Goal: Check status: Check status

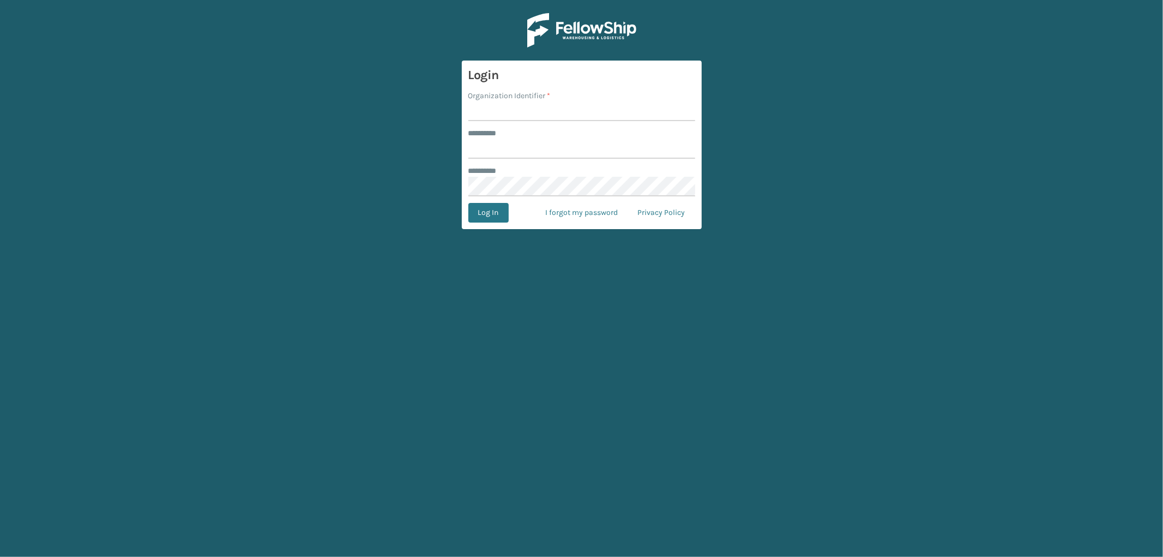
type input "*********"
click at [509, 104] on input "Organization Identifier *" at bounding box center [581, 111] width 227 height 20
type input "SleepGeekz"
click at [485, 214] on button "Log In" at bounding box center [488, 213] width 40 height 20
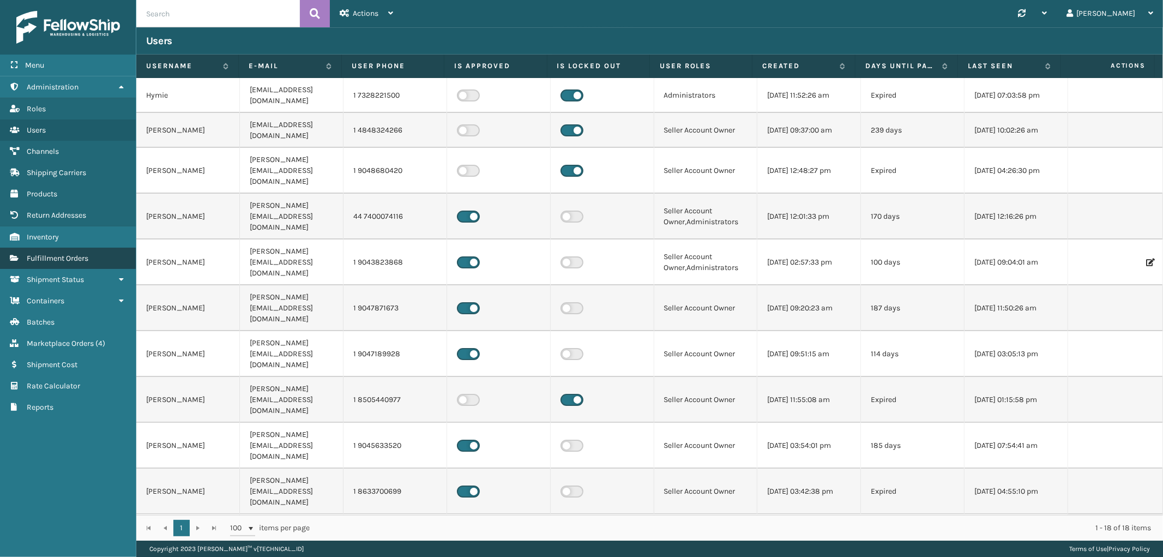
click at [73, 254] on span "Fulfillment Orders" at bounding box center [58, 258] width 62 height 9
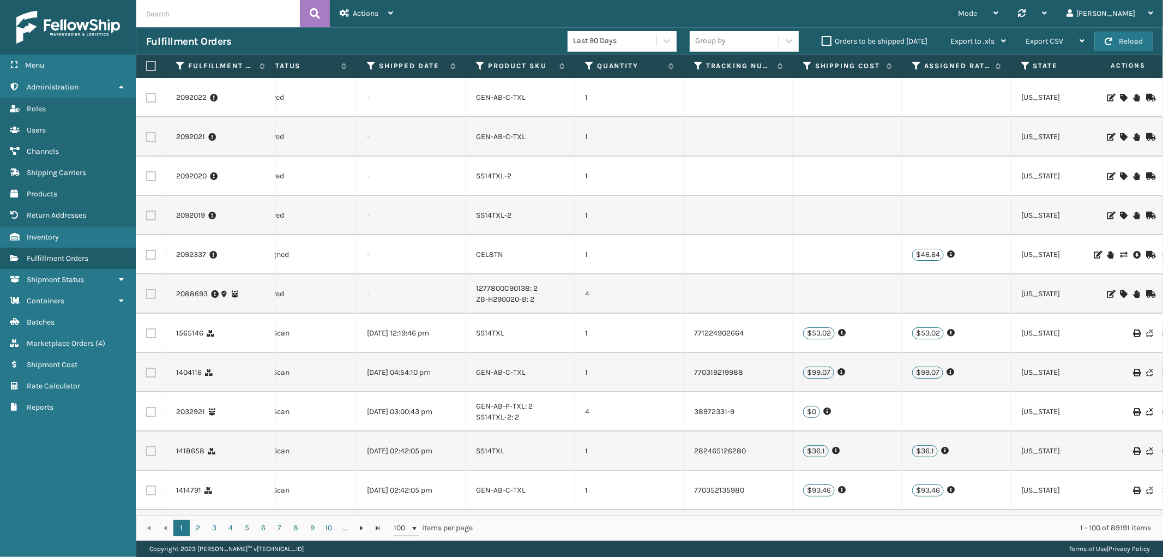
scroll to position [0, 549]
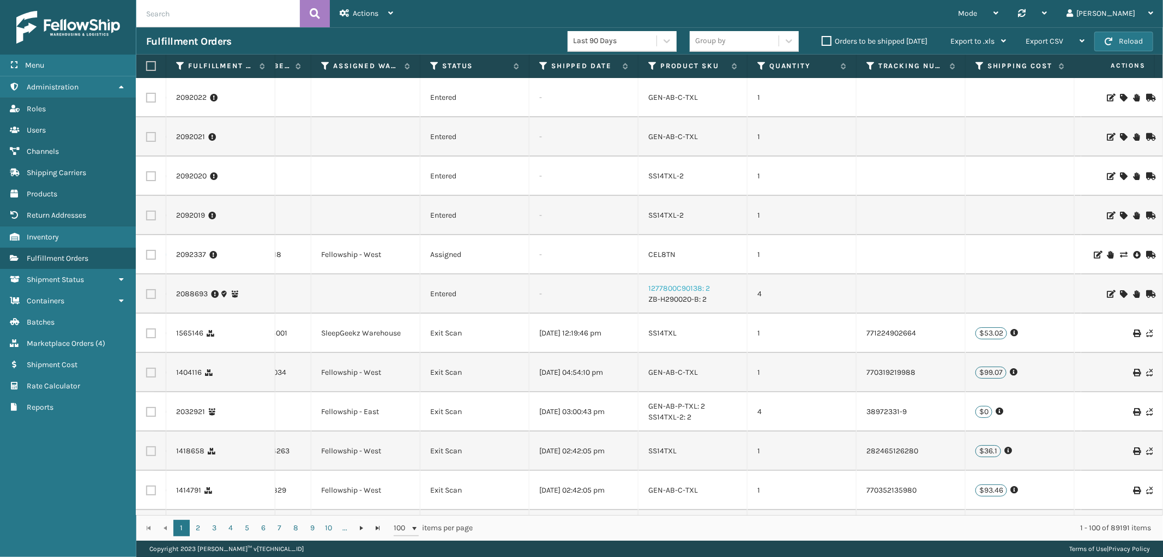
click at [675, 284] on link "1277800C90138: 2" at bounding box center [679, 288] width 62 height 9
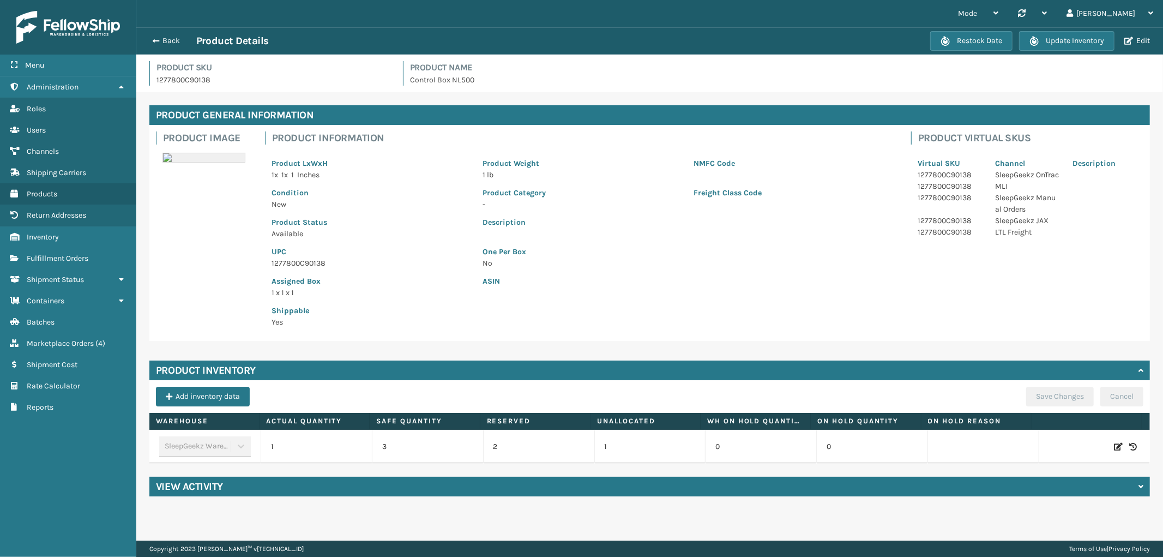
click at [1114, 442] on icon at bounding box center [1118, 446] width 9 height 11
click at [350, 449] on span "Increase value" at bounding box center [354, 448] width 9 height 9
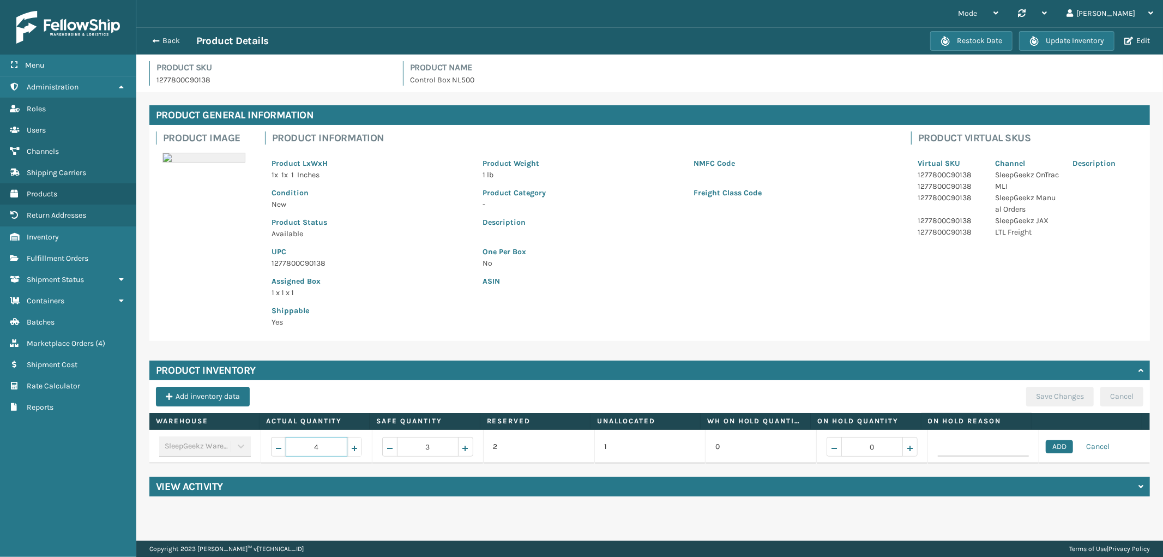
type input "5"
click at [1046, 443] on button "ADD" at bounding box center [1059, 446] width 27 height 13
click at [1038, 393] on button "Save Changes" at bounding box center [1060, 397] width 68 height 20
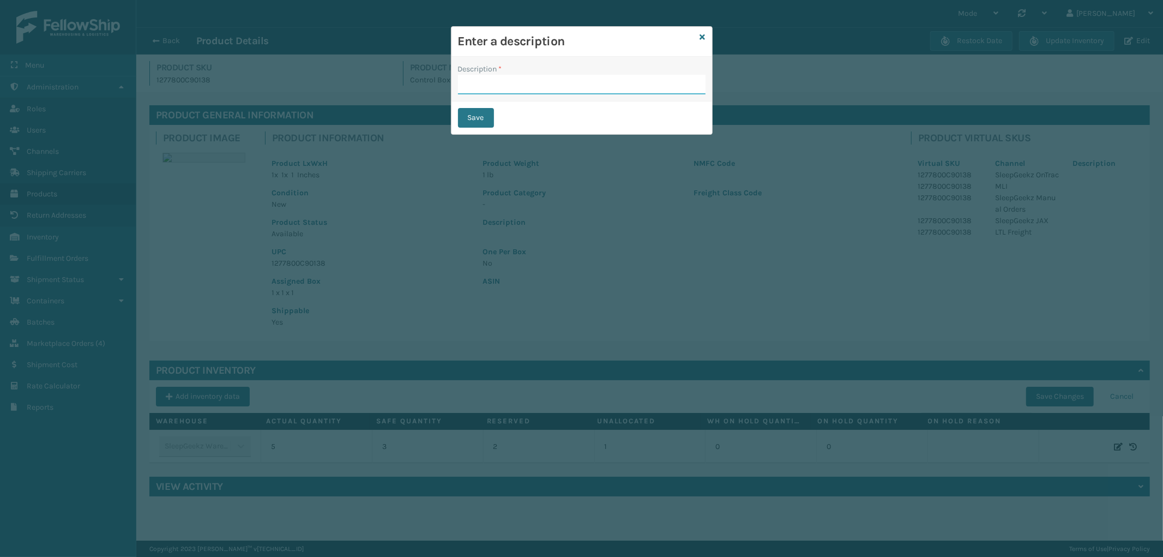
click at [511, 89] on input "Description *" at bounding box center [582, 85] width 248 height 20
type input "from inventory"
drag, startPoint x: 484, startPoint y: 116, endPoint x: 470, endPoint y: 121, distance: 14.5
click at [483, 116] on button "Save" at bounding box center [476, 118] width 36 height 20
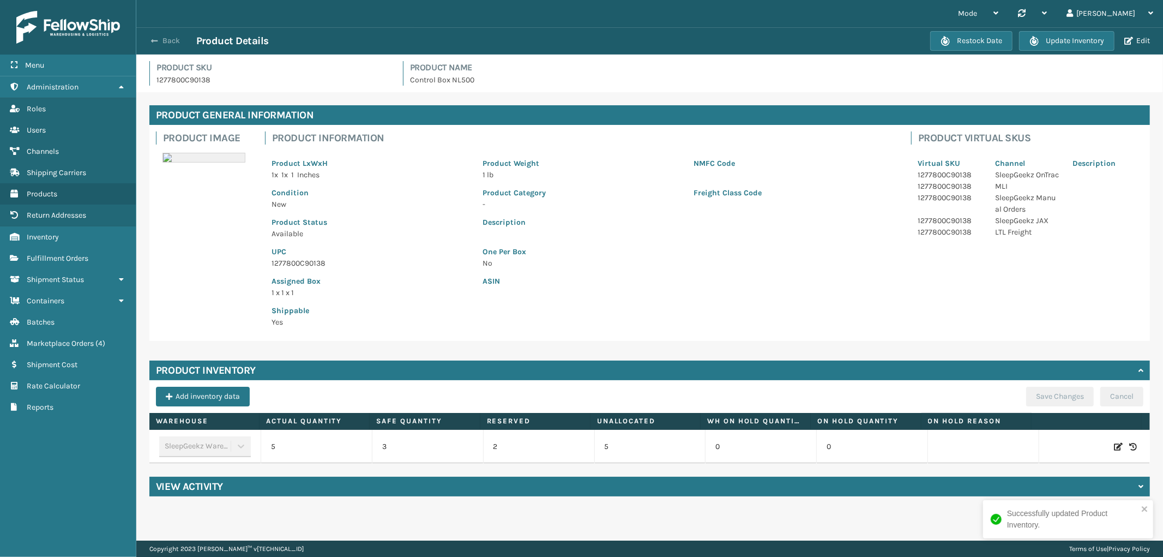
click at [169, 39] on button "Back" at bounding box center [171, 41] width 50 height 10
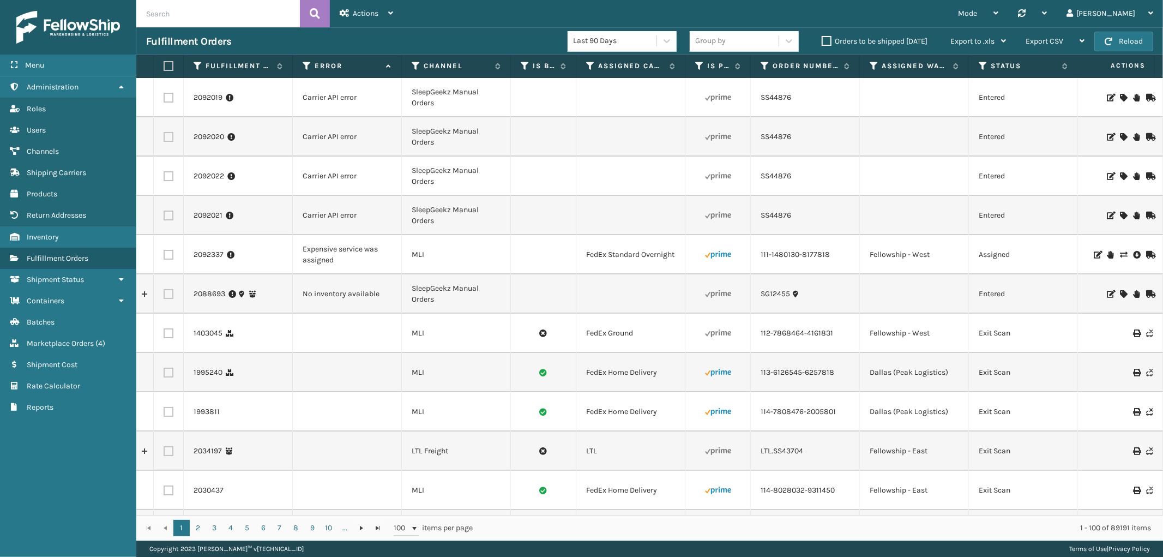
click at [1120, 293] on icon at bounding box center [1123, 294] width 7 height 8
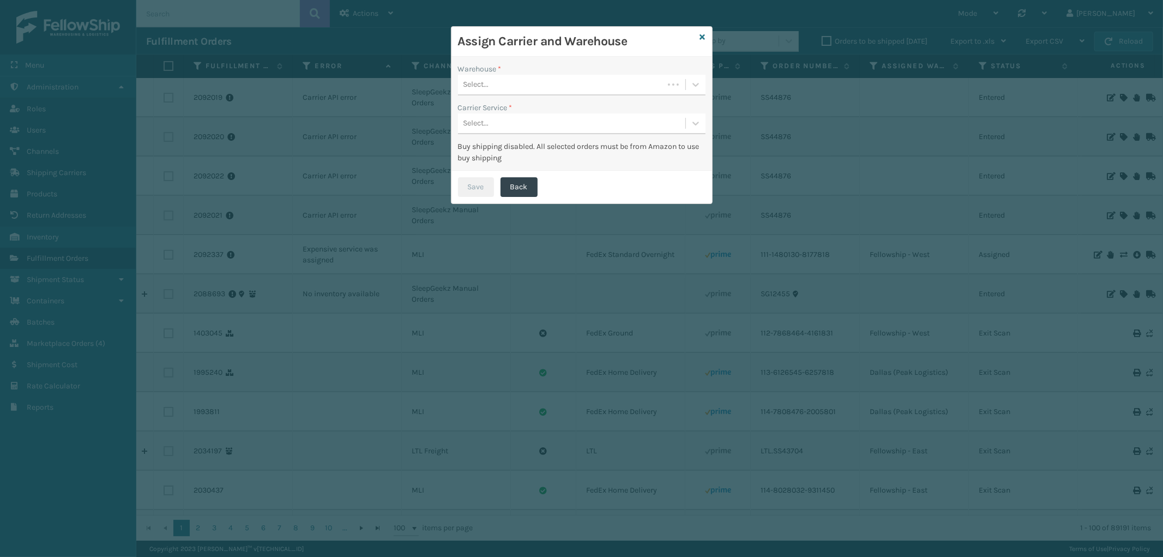
click at [510, 85] on div "Select..." at bounding box center [561, 85] width 206 height 18
click at [511, 105] on div "SleepGeekz Warehouse" at bounding box center [582, 112] width 248 height 20
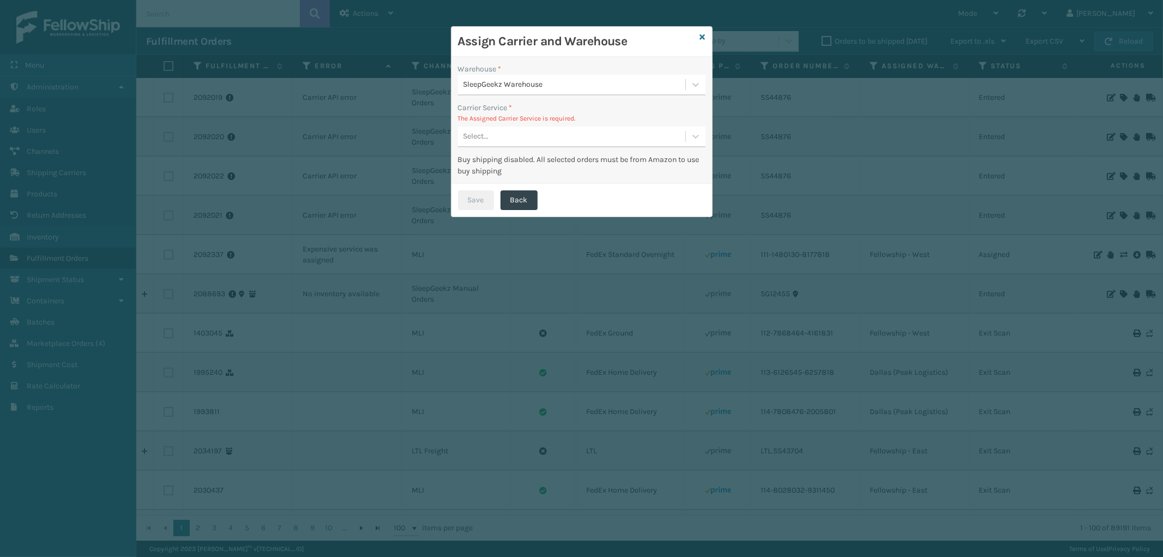
click at [599, 127] on div "Select..." at bounding box center [582, 137] width 248 height 21
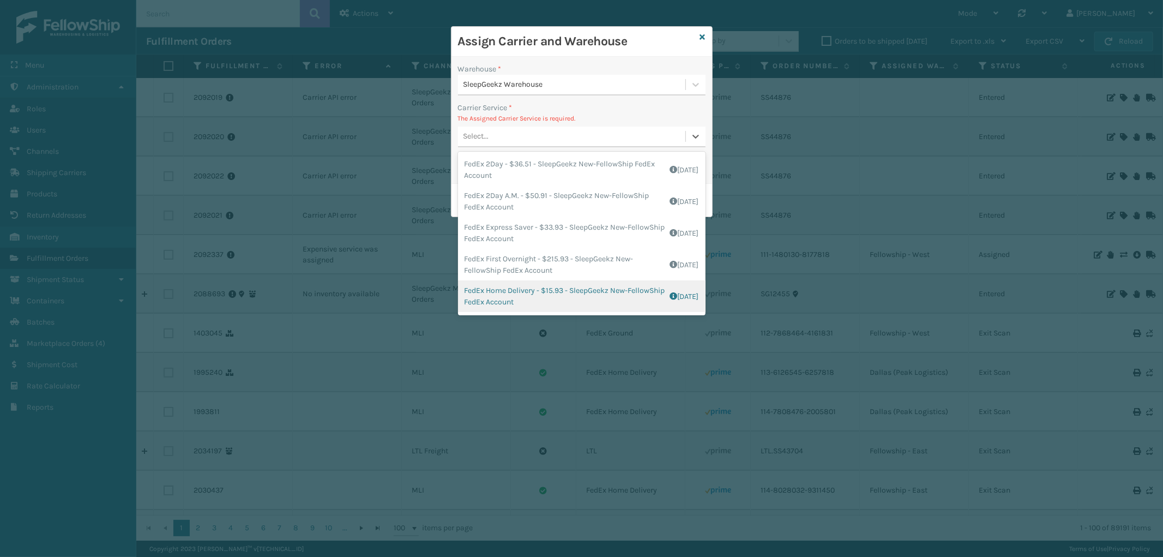
click at [563, 302] on div "FedEx Home Delivery - $15.93 - SleepGeekz New-FellowShip FedEx Account Shipping…" at bounding box center [582, 296] width 248 height 32
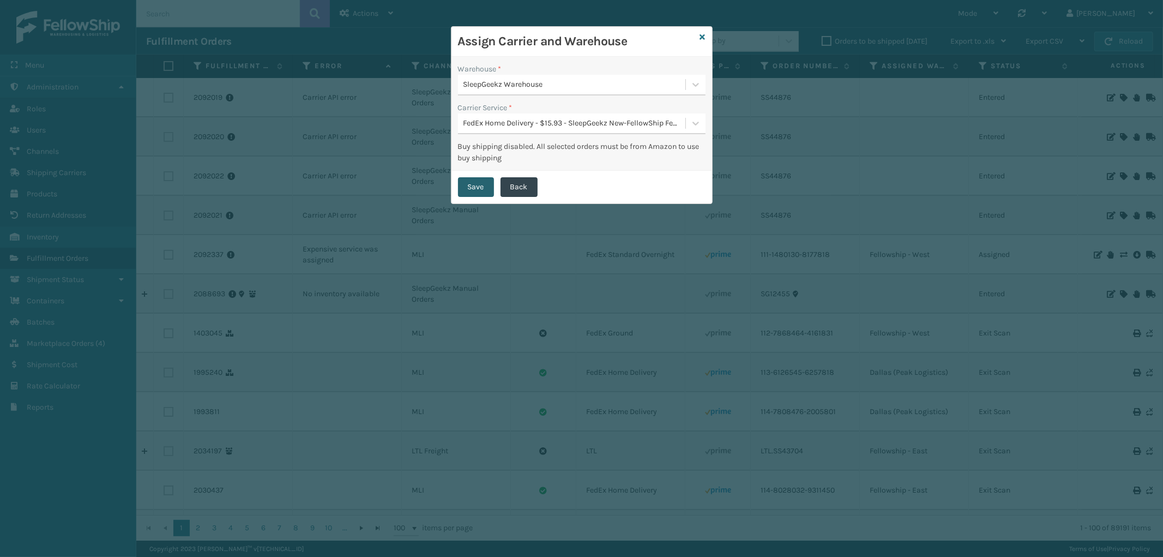
click at [486, 184] on button "Save" at bounding box center [476, 187] width 36 height 20
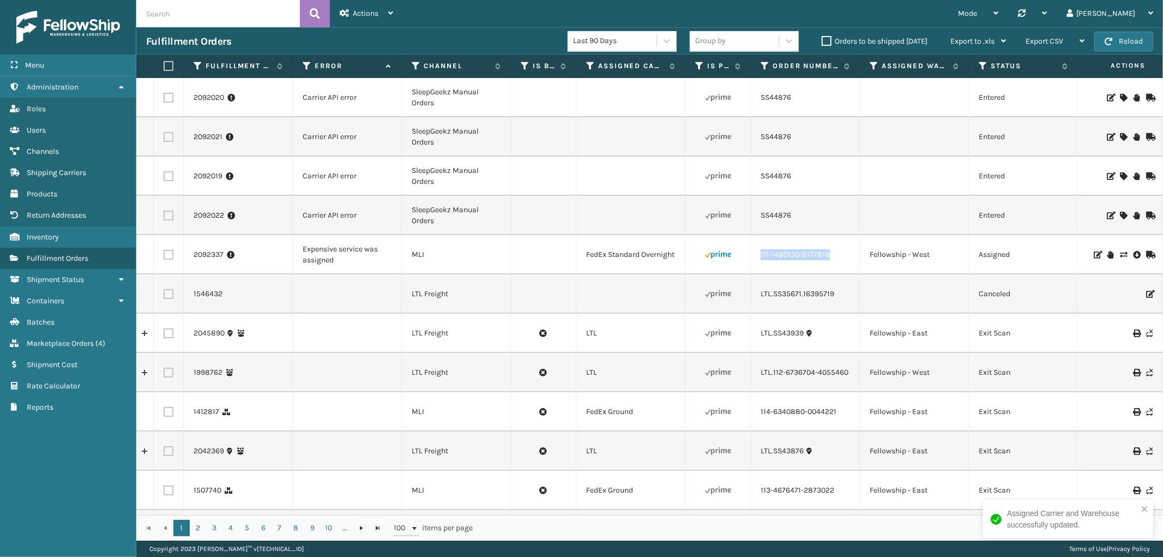
drag, startPoint x: 833, startPoint y: 260, endPoint x: 761, endPoint y: 263, distance: 72.1
click at [761, 263] on td "111-1480130-8177818" at bounding box center [805, 254] width 109 height 39
copy link "111-1480130-8177818"
click at [1120, 253] on icon at bounding box center [1123, 255] width 7 height 8
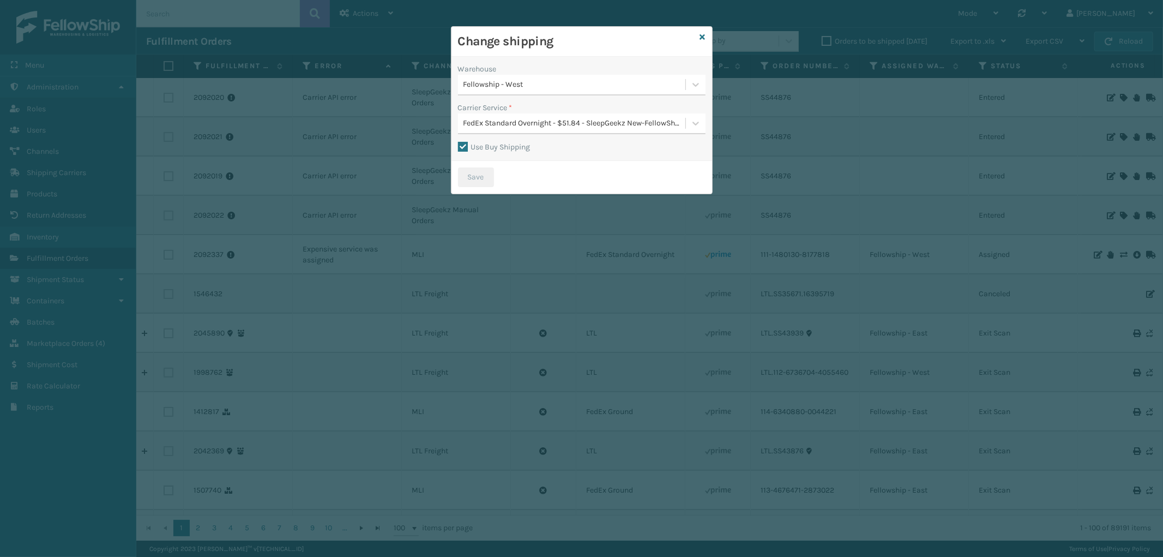
click at [579, 86] on div "Fellowship - West" at bounding box center [575, 84] width 223 height 11
click at [578, 86] on div "Fellowship - West" at bounding box center [575, 84] width 223 height 11
click at [570, 122] on div "FedEx Standard Overnight - $51.84 - SleepGeekz New-FellowShip FedEx Account" at bounding box center [575, 123] width 223 height 11
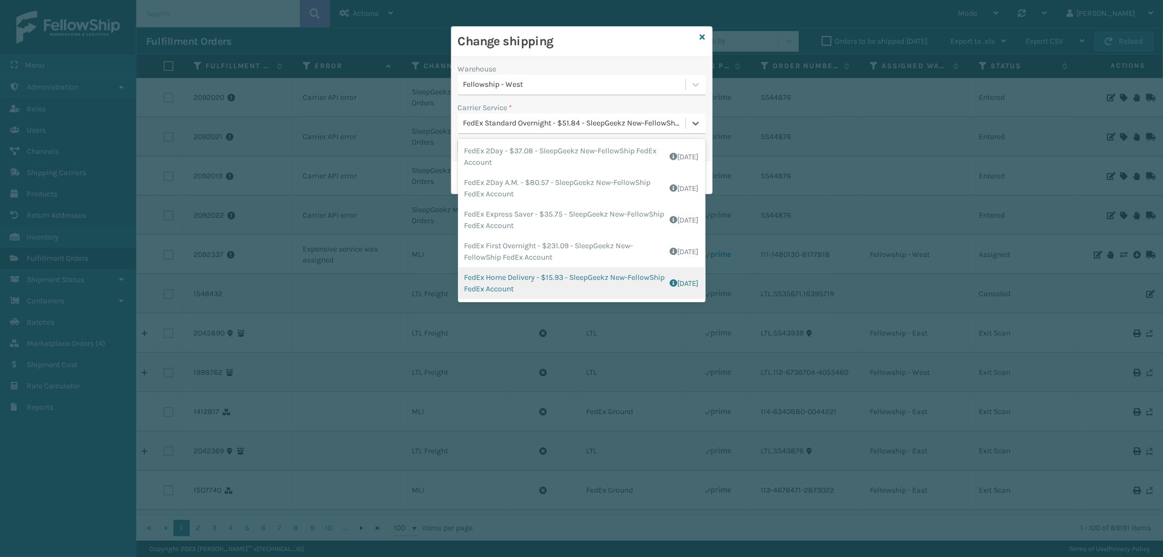
click at [571, 282] on div "FedEx Home Delivery - $15.93 - SleepGeekz New-FellowShip FedEx Account Shipping…" at bounding box center [582, 283] width 248 height 32
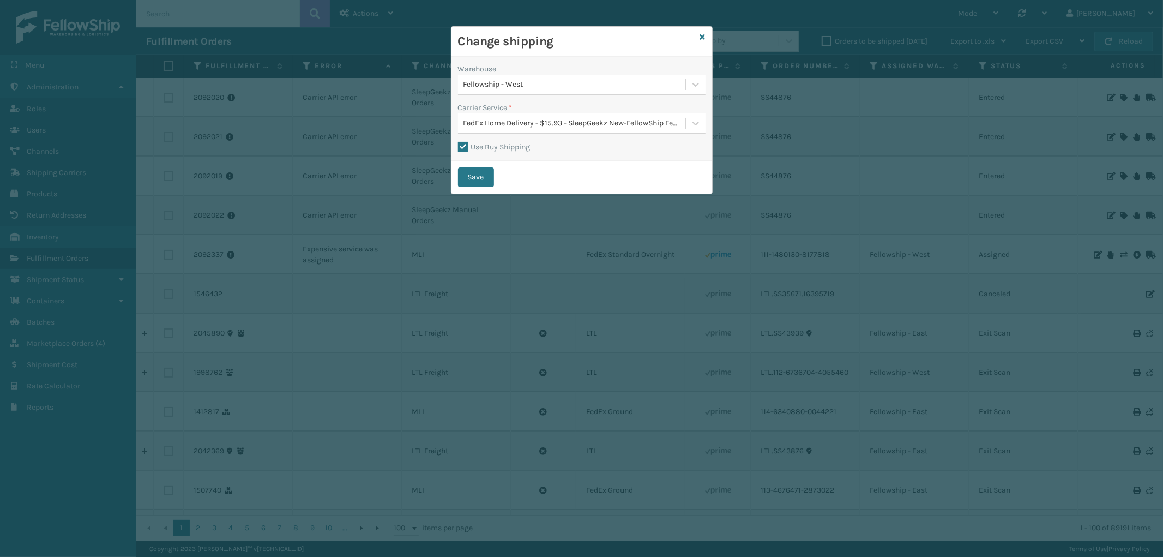
click at [596, 124] on div "FedEx Home Delivery - $15.93 - SleepGeekz New-FellowShip FedEx Account" at bounding box center [575, 123] width 223 height 11
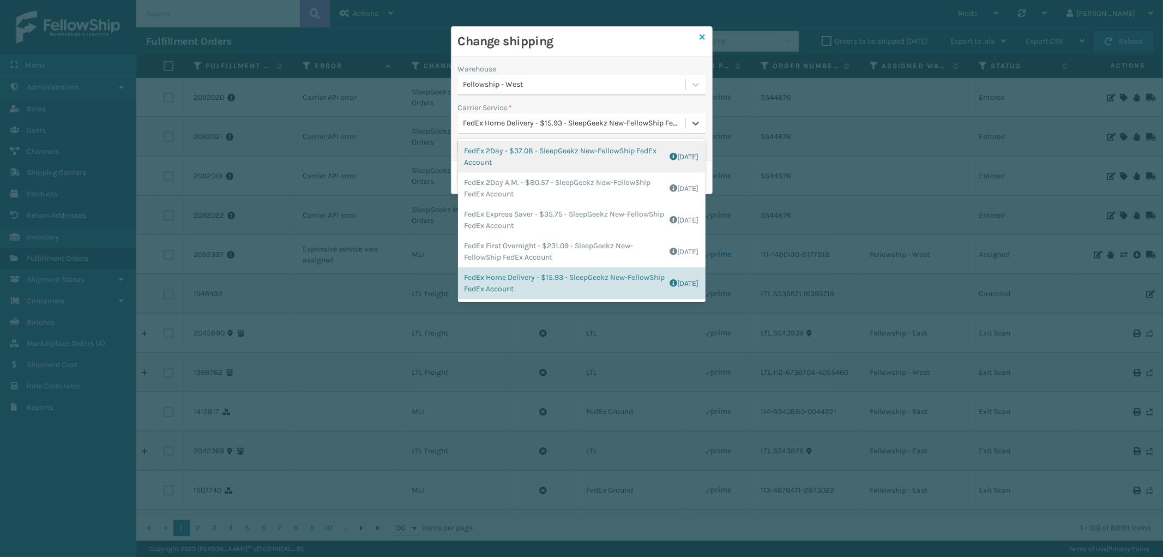
click at [703, 34] on icon at bounding box center [702, 37] width 5 height 8
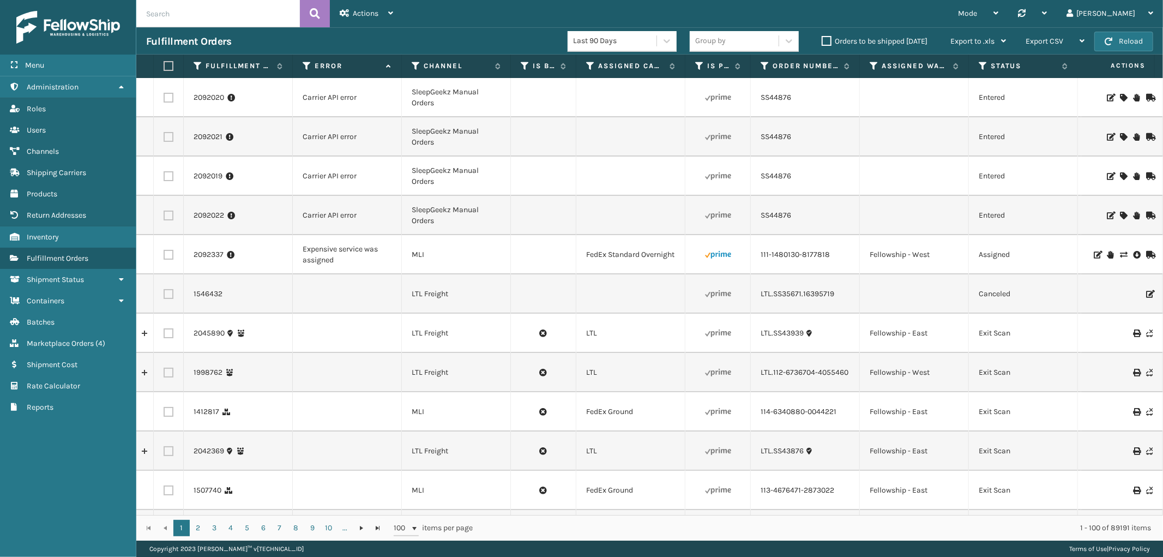
click at [166, 254] on label at bounding box center [169, 255] width 10 height 10
click at [164, 254] on input "checkbox" at bounding box center [164, 253] width 1 height 7
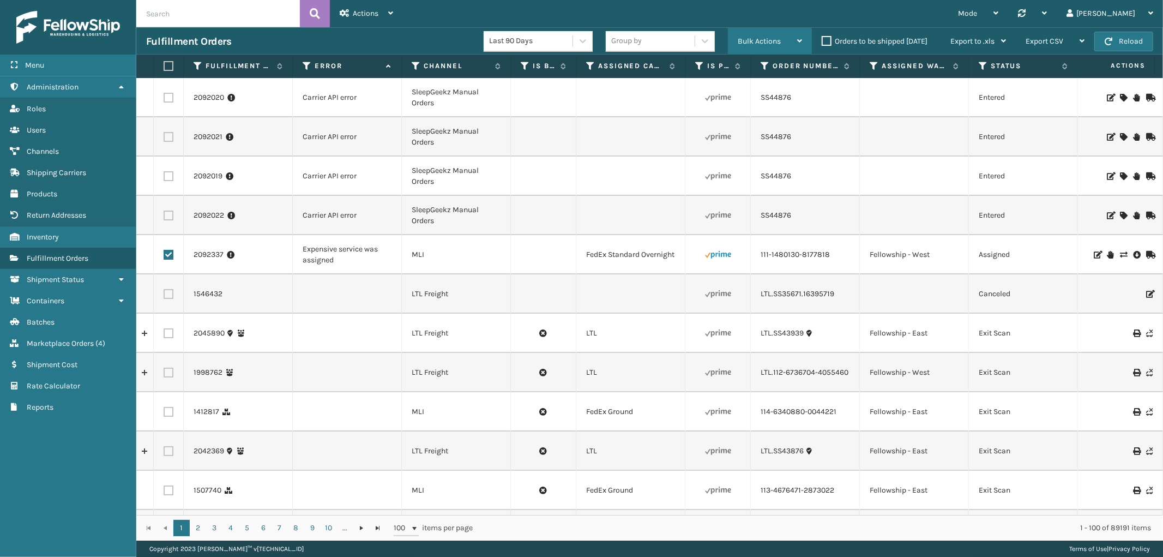
click at [771, 37] on span "Bulk Actions" at bounding box center [759, 41] width 43 height 9
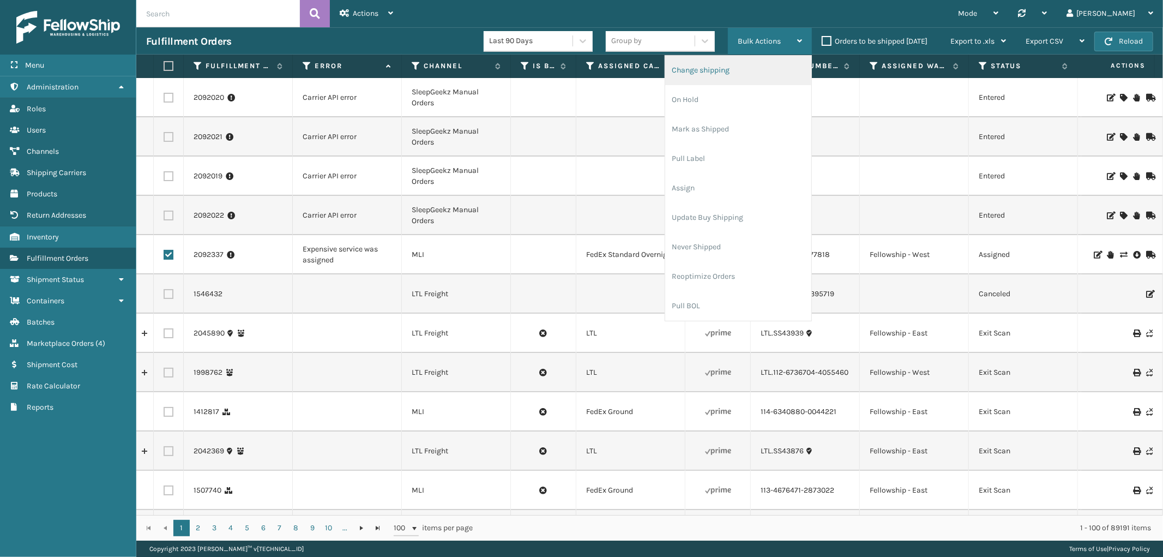
click at [747, 70] on li "Change shipping" at bounding box center [738, 70] width 146 height 29
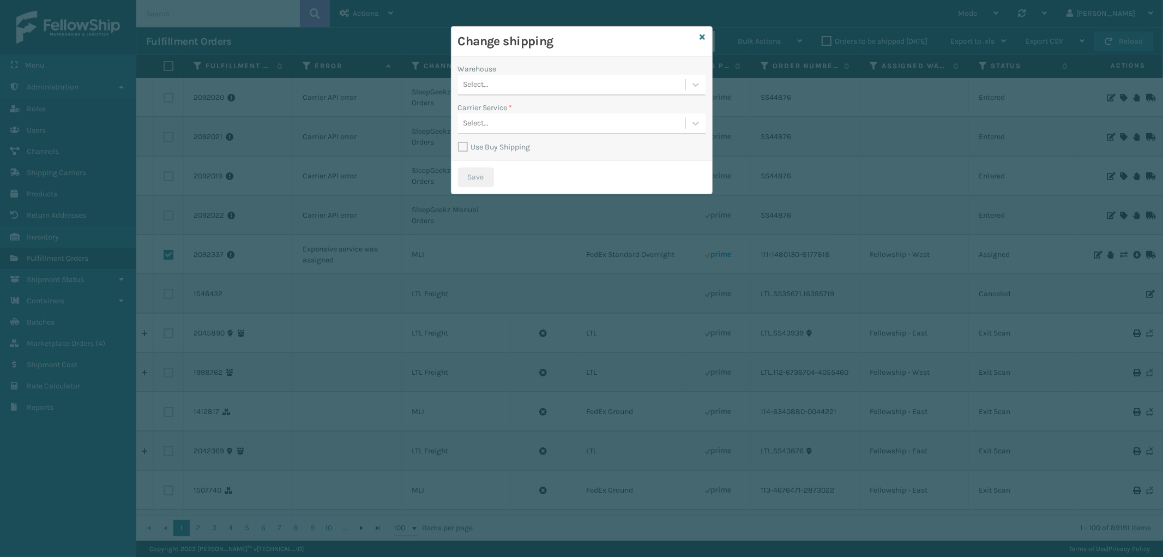
click at [560, 80] on div "Select..." at bounding box center [571, 85] width 227 height 18
click at [525, 152] on div "Fellowship - West" at bounding box center [582, 152] width 248 height 20
click at [466, 142] on label "Use Buy Shipping" at bounding box center [494, 146] width 73 height 9
click at [459, 142] on input "Use Buy Shipping" at bounding box center [458, 141] width 1 height 1
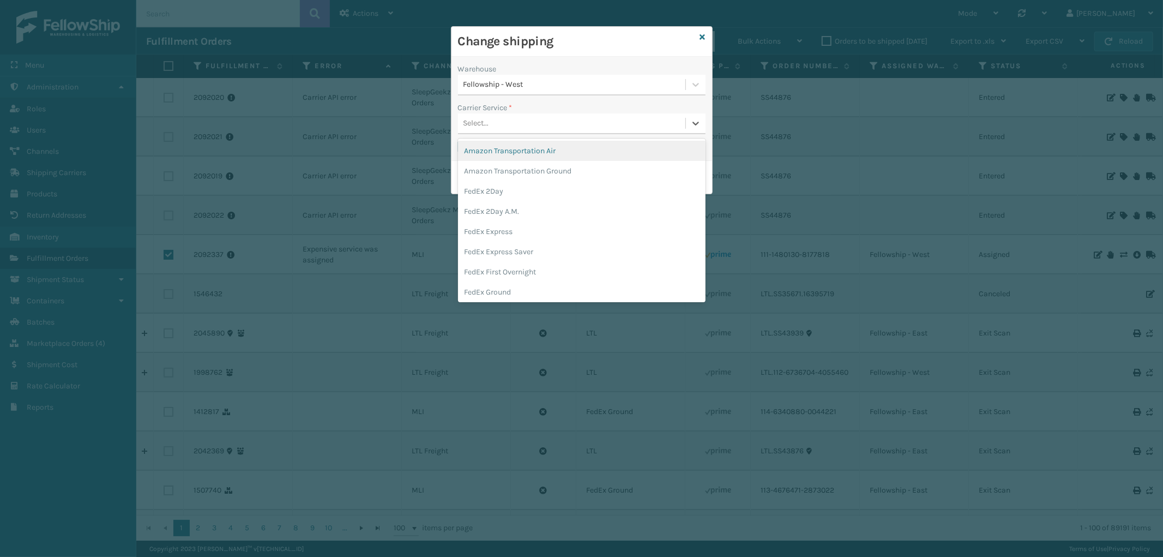
click at [605, 118] on div "Select..." at bounding box center [571, 124] width 227 height 18
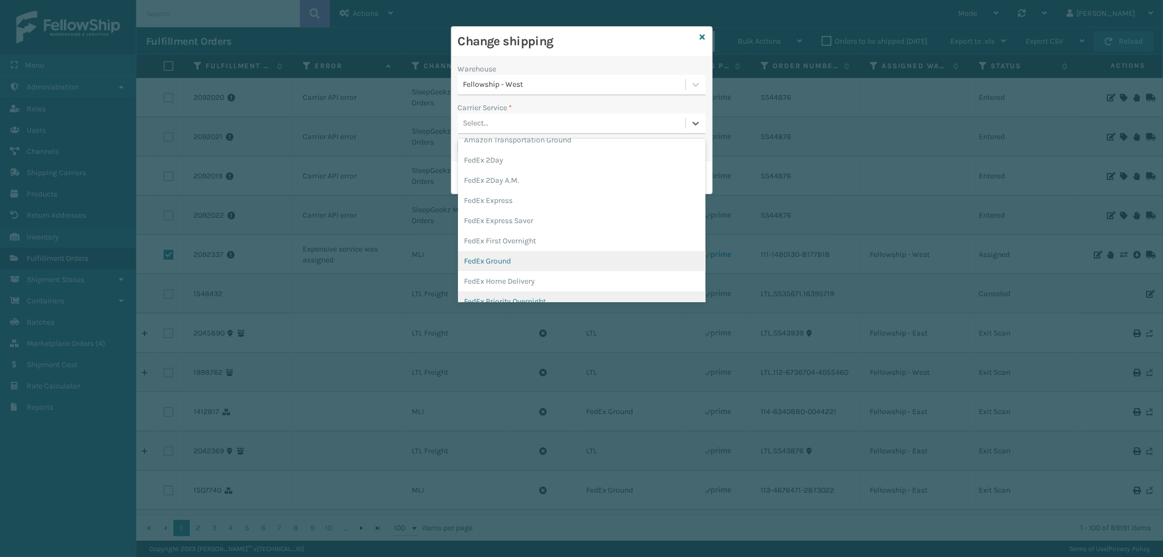
scroll to position [61, 0]
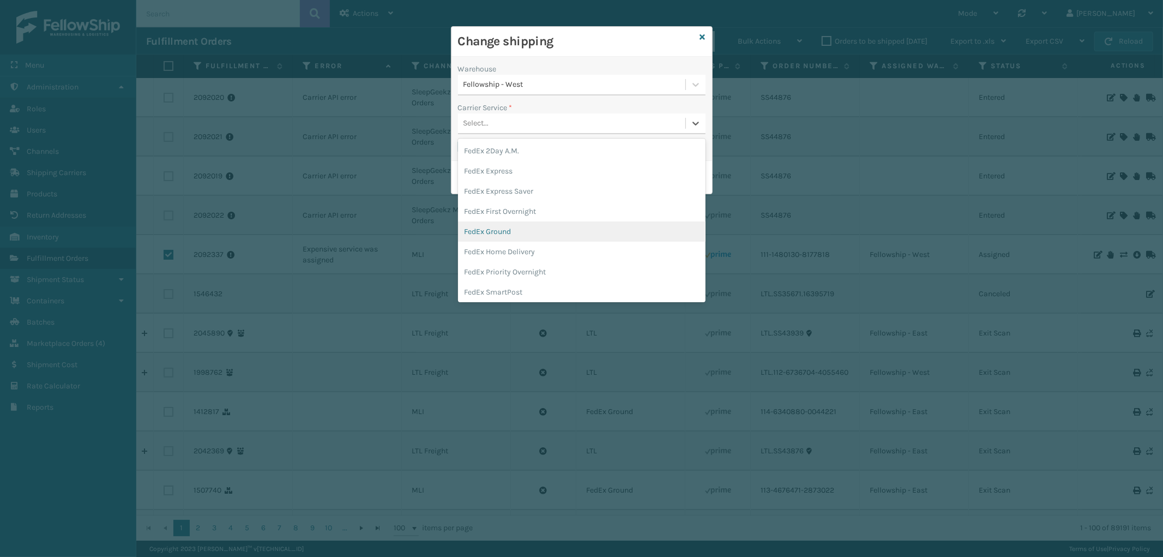
click at [531, 238] on div "FedEx Ground" at bounding box center [582, 231] width 248 height 20
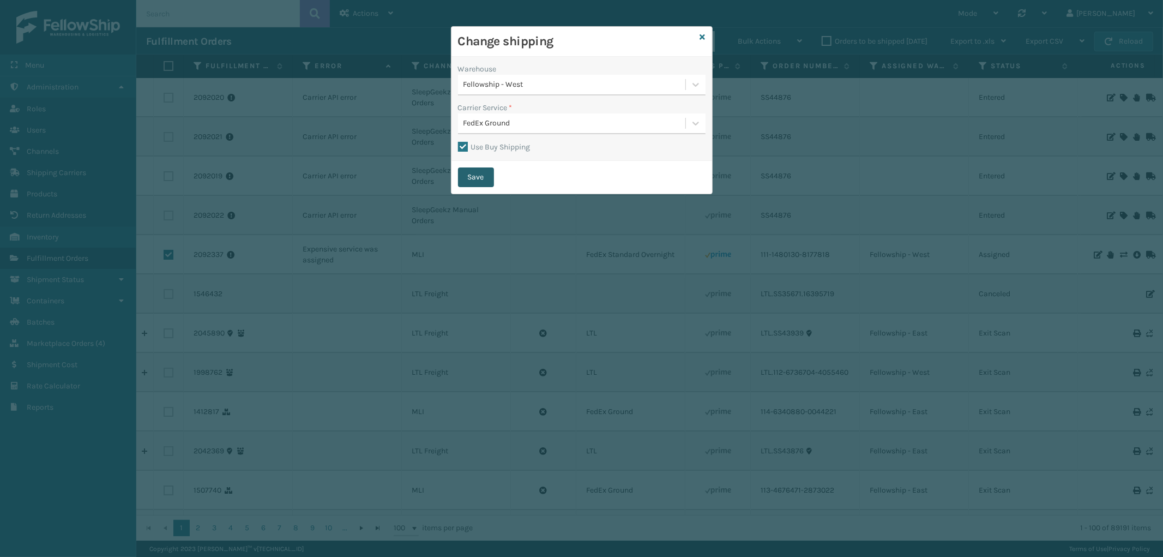
click at [483, 182] on button "Save" at bounding box center [476, 177] width 36 height 20
checkbox input "false"
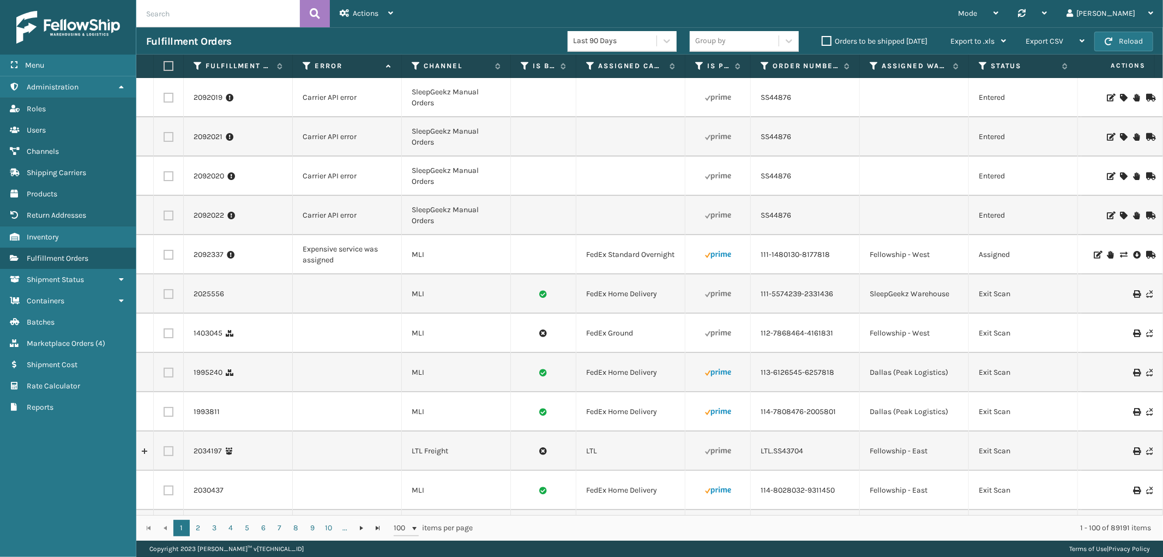
click at [169, 255] on label at bounding box center [169, 255] width 10 height 10
click at [164, 255] on input "checkbox" at bounding box center [164, 253] width 1 height 7
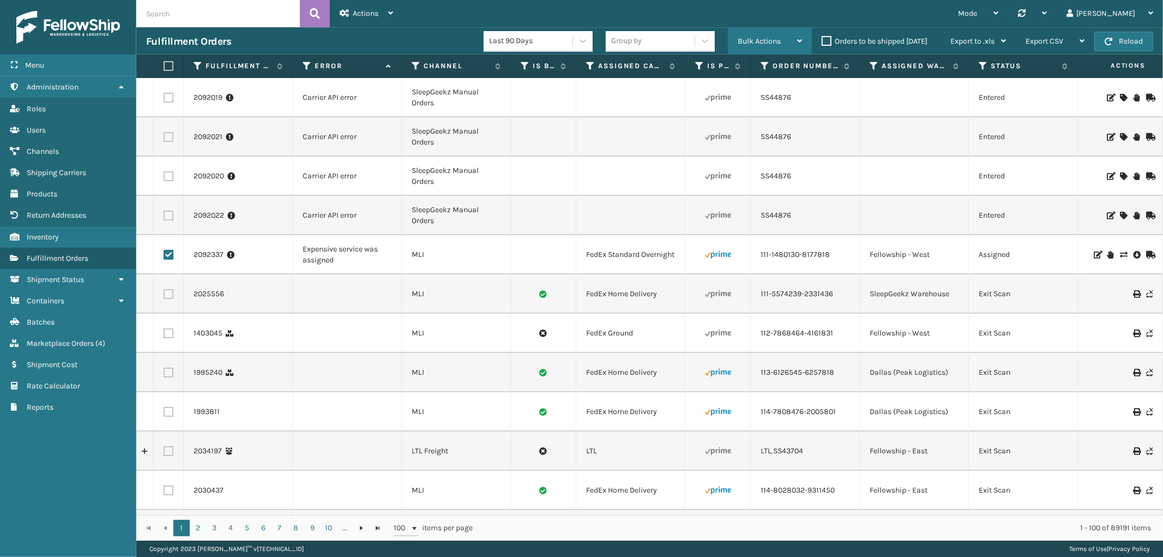
click at [754, 40] on span "Bulk Actions" at bounding box center [759, 41] width 43 height 9
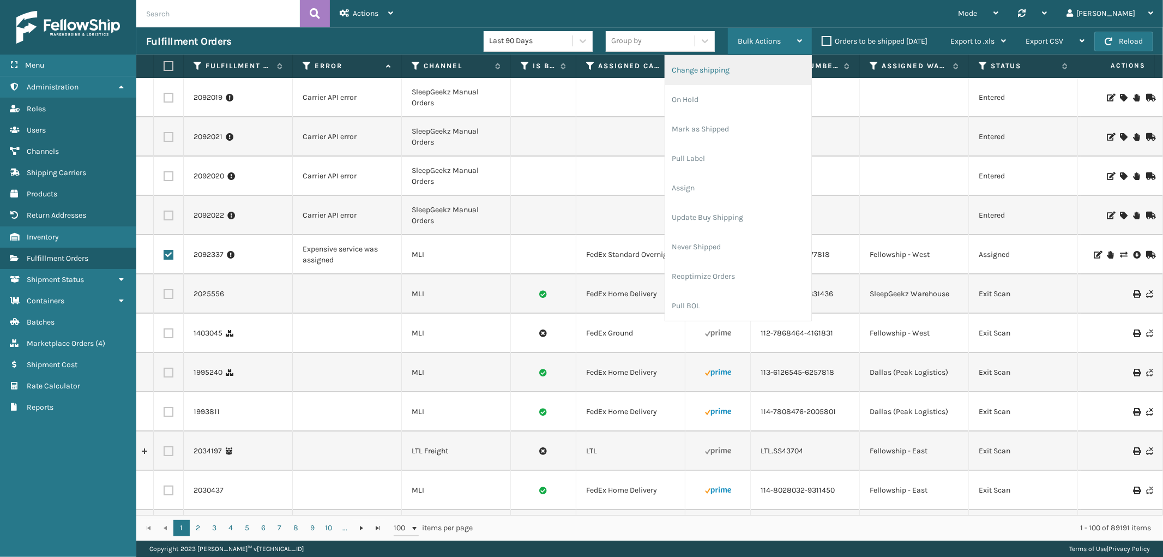
click at [742, 65] on li "Change shipping" at bounding box center [738, 70] width 146 height 29
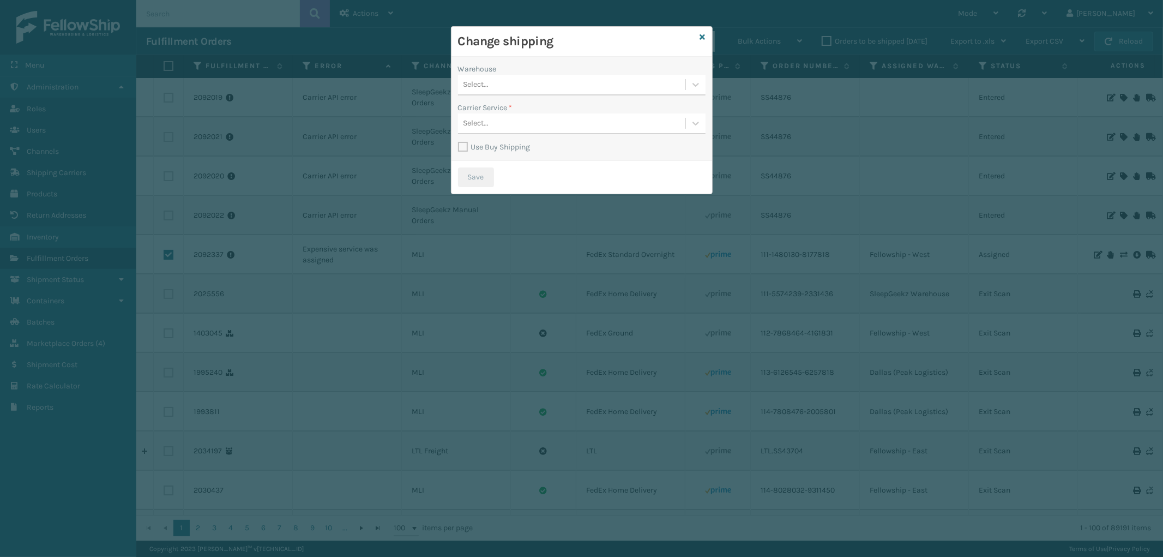
click at [514, 86] on div "Select..." at bounding box center [571, 85] width 227 height 18
click at [518, 147] on div "Fellowship - West" at bounding box center [582, 152] width 248 height 20
click at [464, 146] on label "Use Buy Shipping" at bounding box center [494, 146] width 73 height 9
click at [459, 142] on input "Use Buy Shipping" at bounding box center [458, 141] width 1 height 1
click at [549, 124] on div "Select..." at bounding box center [571, 124] width 227 height 18
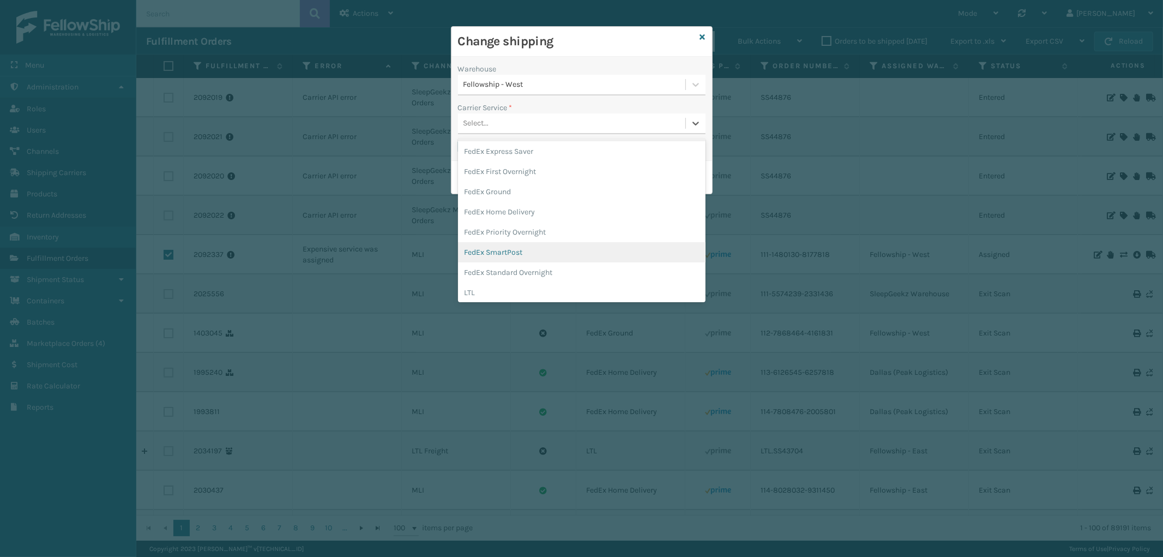
scroll to position [121, 0]
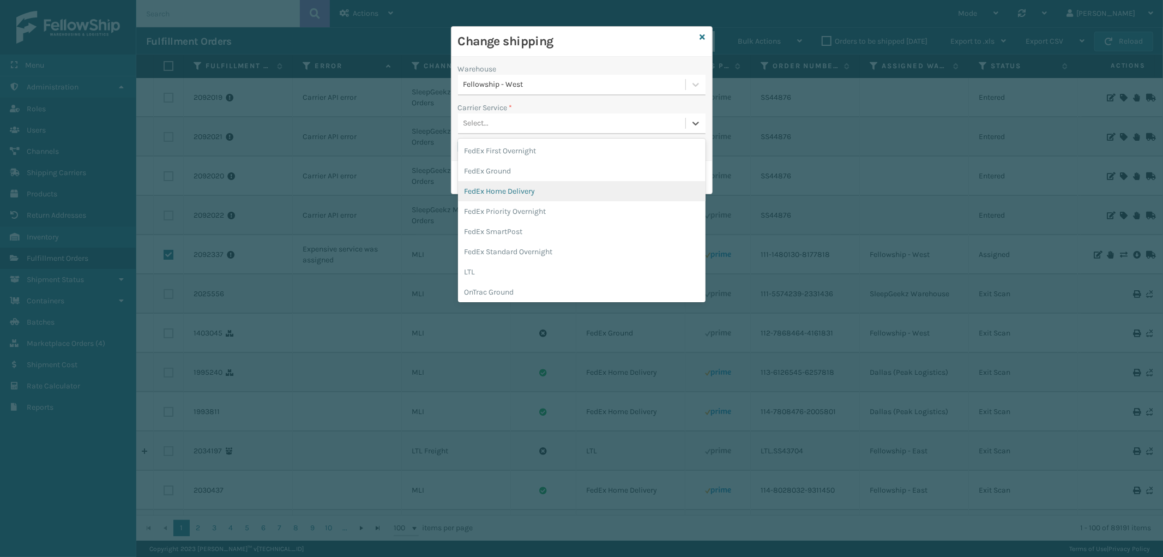
click at [537, 191] on div "FedEx Home Delivery" at bounding box center [582, 191] width 248 height 20
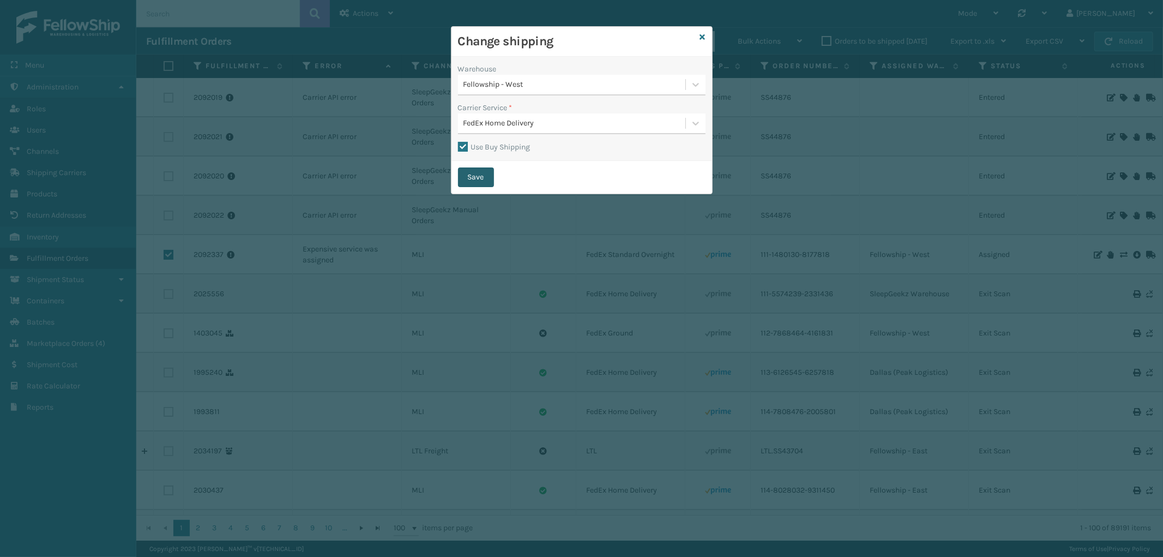
click at [478, 177] on button "Save" at bounding box center [476, 177] width 36 height 20
checkbox input "false"
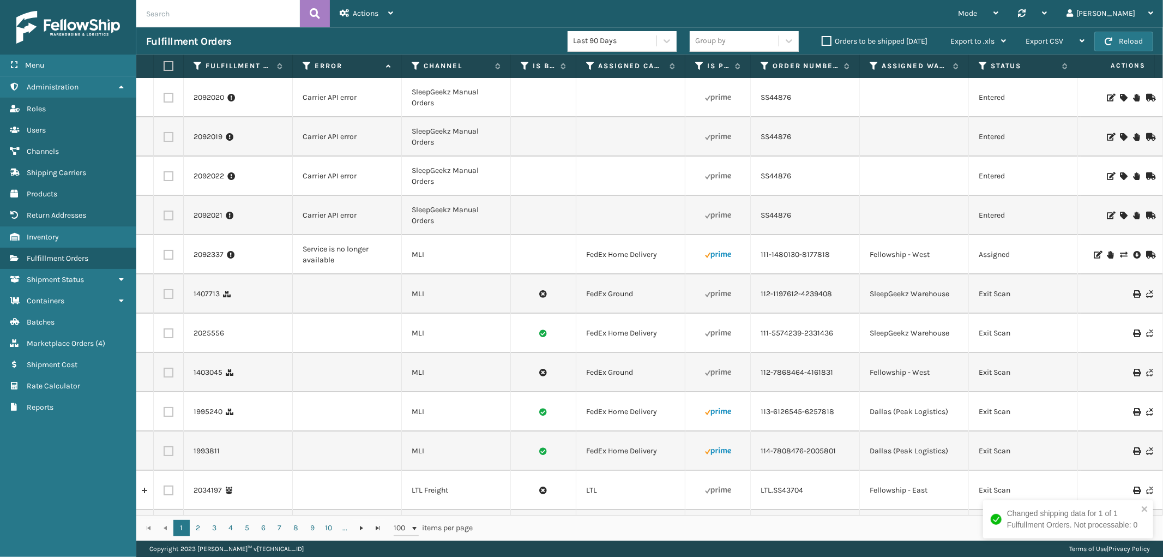
click at [169, 253] on label at bounding box center [169, 255] width 10 height 10
click at [164, 253] on input "checkbox" at bounding box center [164, 253] width 1 height 7
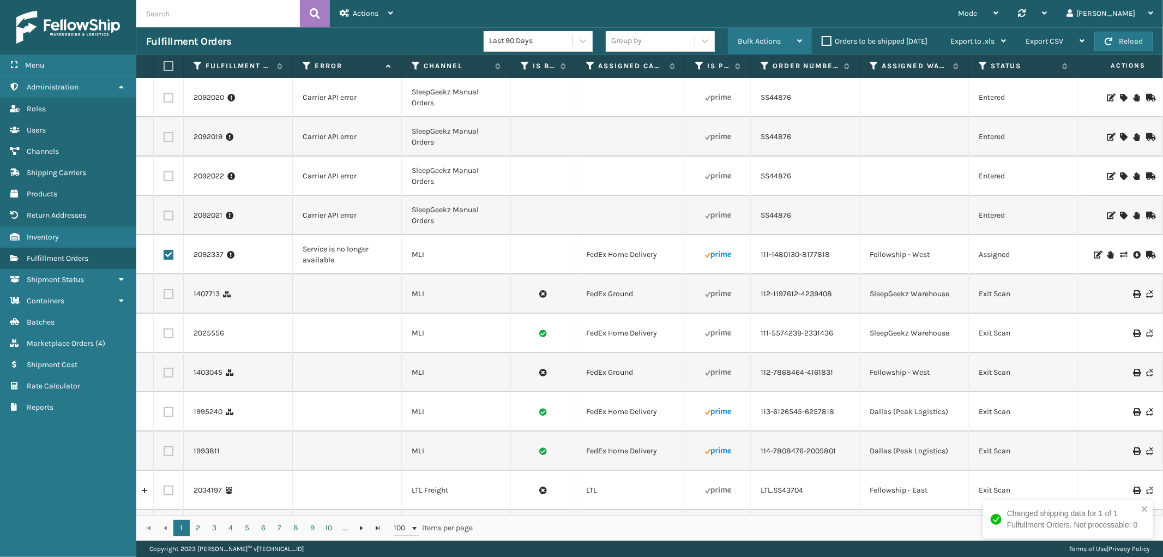
click at [762, 44] on span "Bulk Actions" at bounding box center [759, 41] width 43 height 9
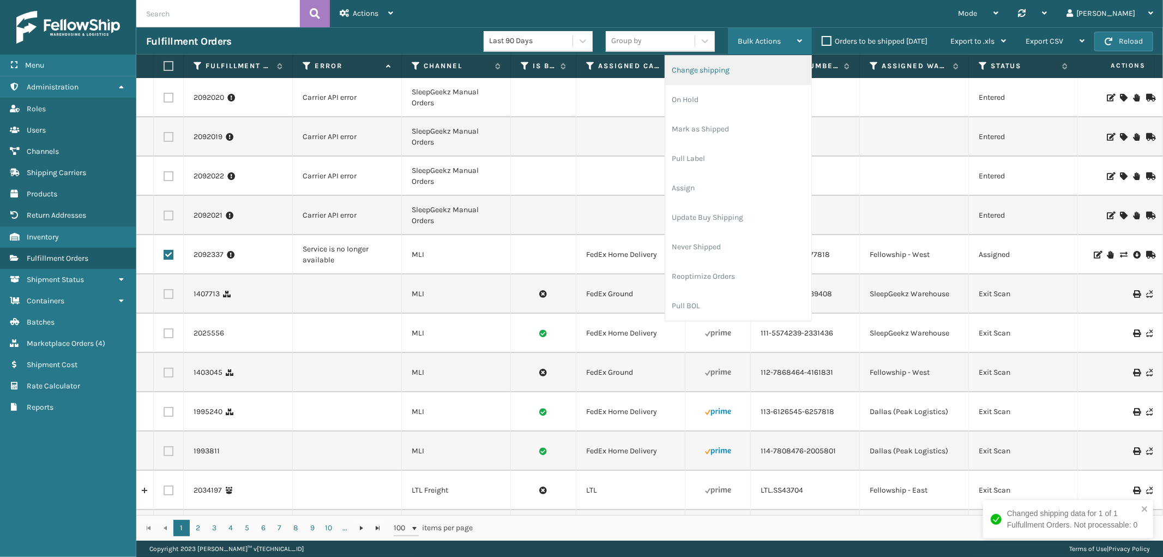
click at [733, 72] on li "Change shipping" at bounding box center [738, 70] width 146 height 29
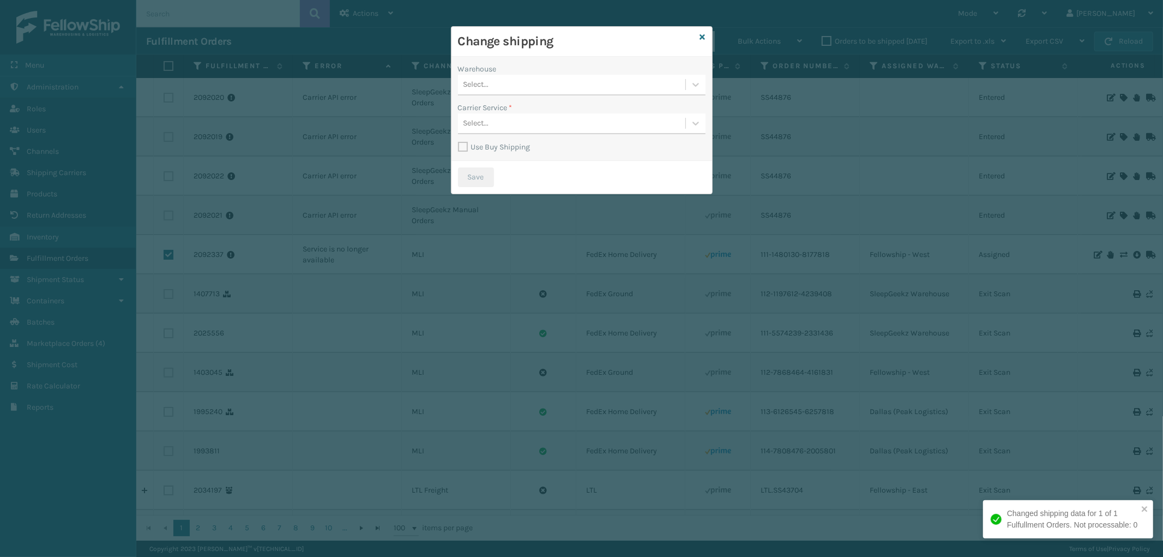
click at [564, 75] on div "Select..." at bounding box center [582, 85] width 248 height 21
click at [533, 149] on div "Fellowship - West" at bounding box center [582, 152] width 248 height 20
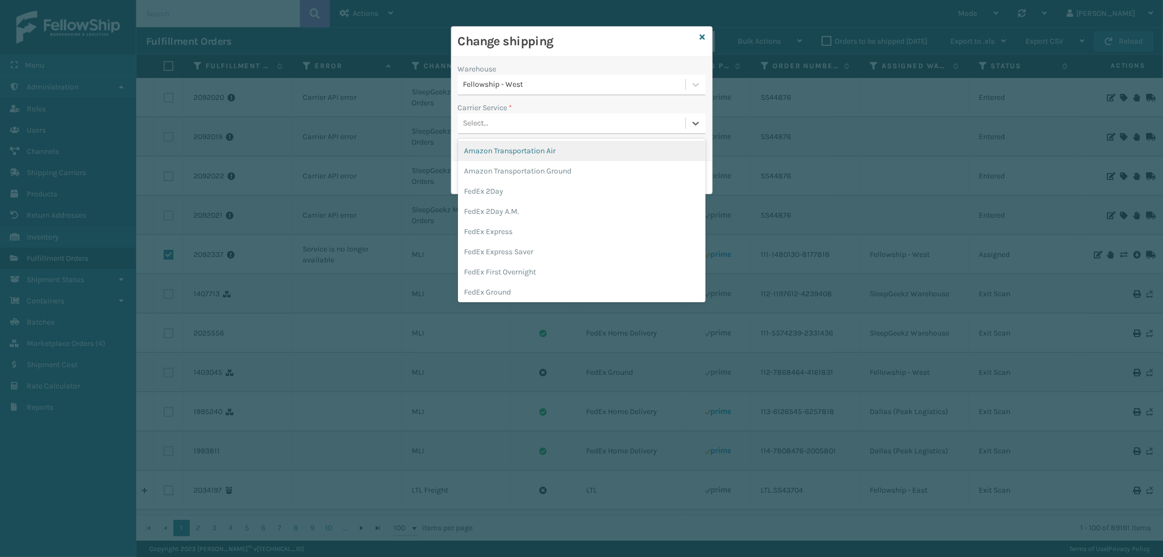
click at [552, 124] on div "Select..." at bounding box center [571, 124] width 227 height 18
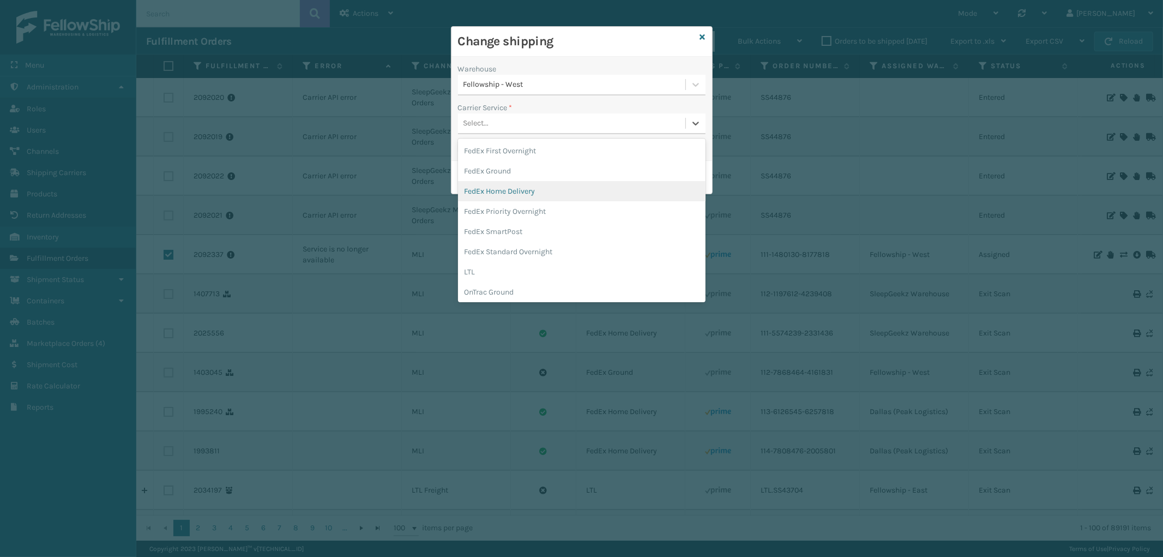
click at [548, 197] on div "FedEx Home Delivery" at bounding box center [582, 191] width 248 height 20
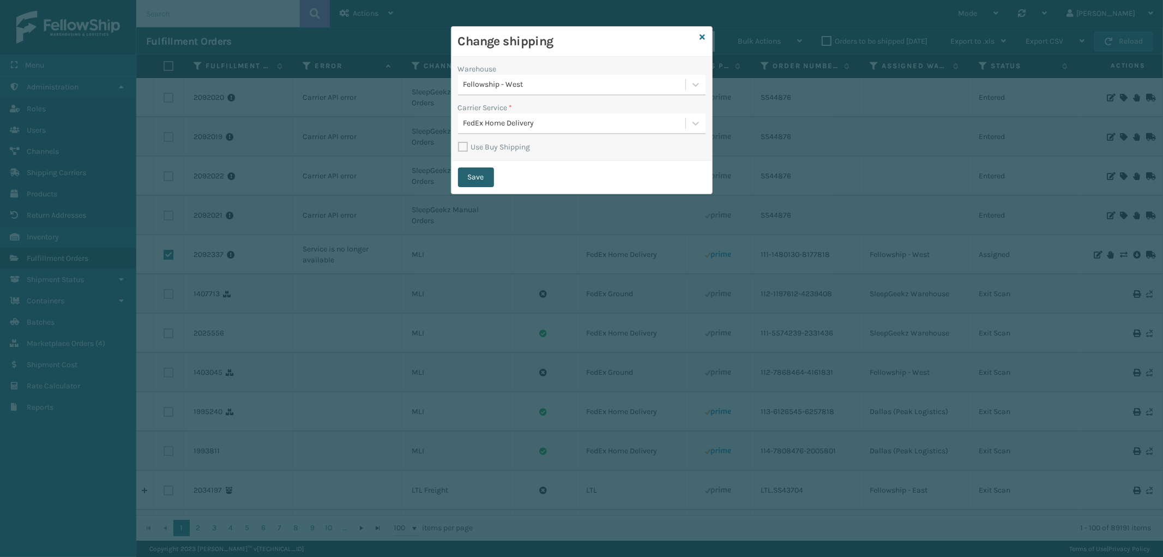
click at [471, 171] on button "Save" at bounding box center [476, 177] width 36 height 20
checkbox input "false"
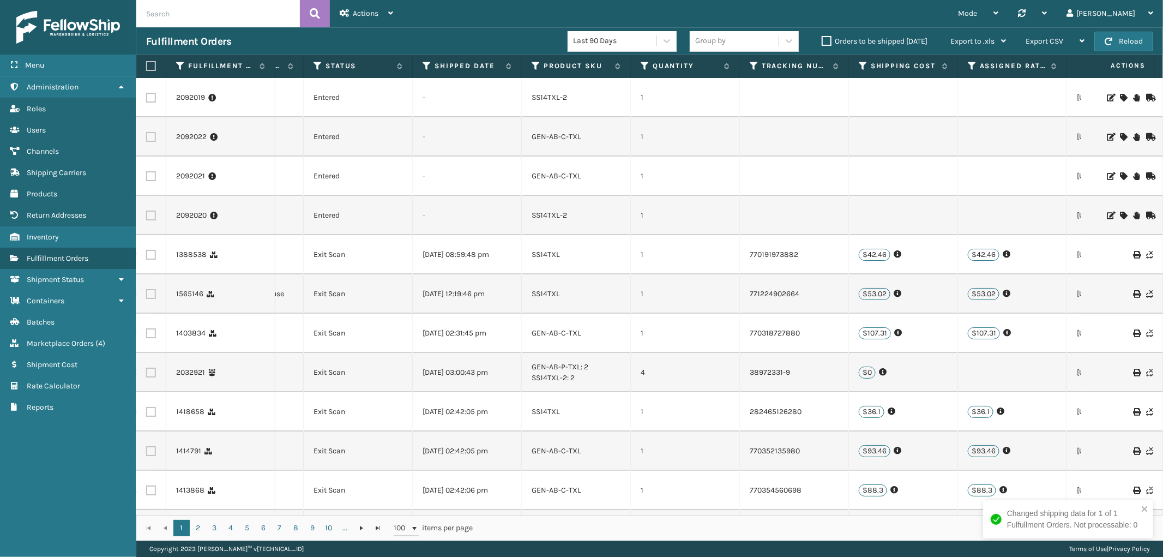
scroll to position [0, 0]
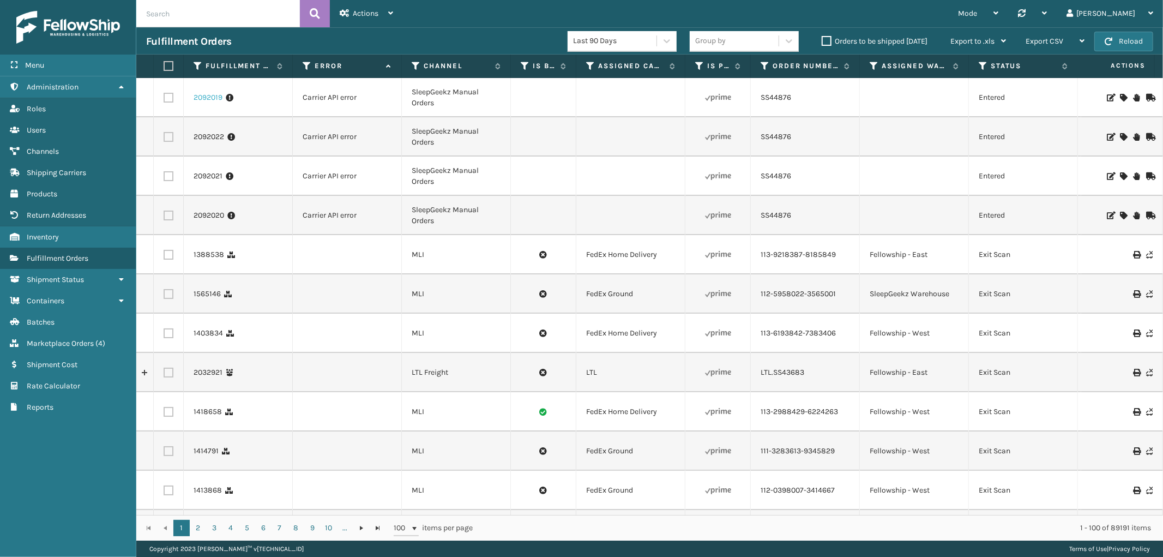
click at [216, 94] on link "2092019" at bounding box center [208, 97] width 29 height 11
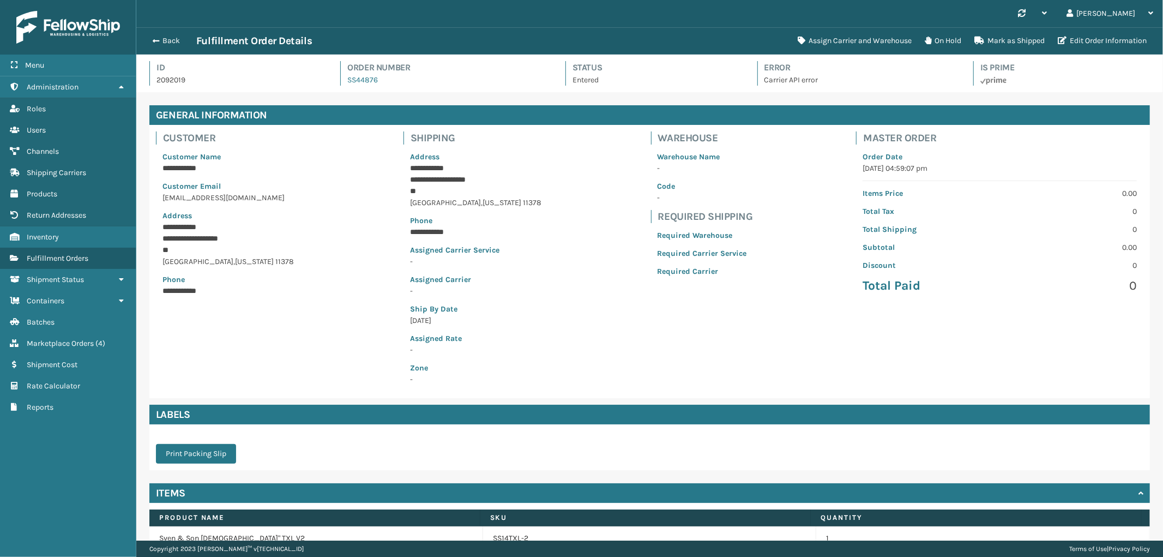
scroll to position [26, 1027]
click at [858, 41] on button "Assign Carrier and Warehouse" at bounding box center [854, 41] width 127 height 22
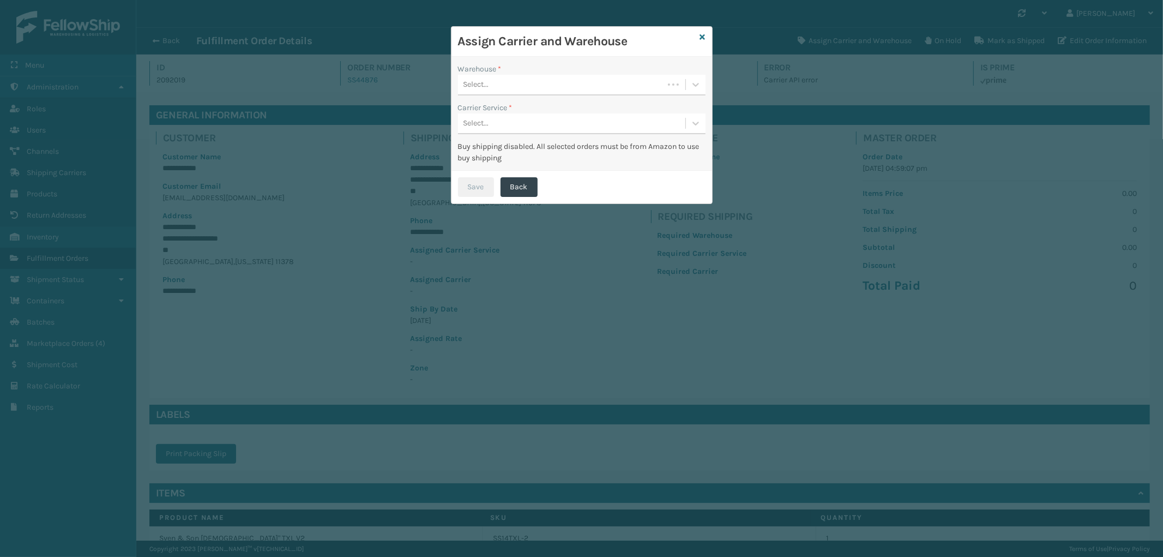
click at [699, 38] on div "Assign Carrier and Warehouse" at bounding box center [582, 42] width 261 height 30
click at [702, 35] on icon at bounding box center [702, 37] width 5 height 8
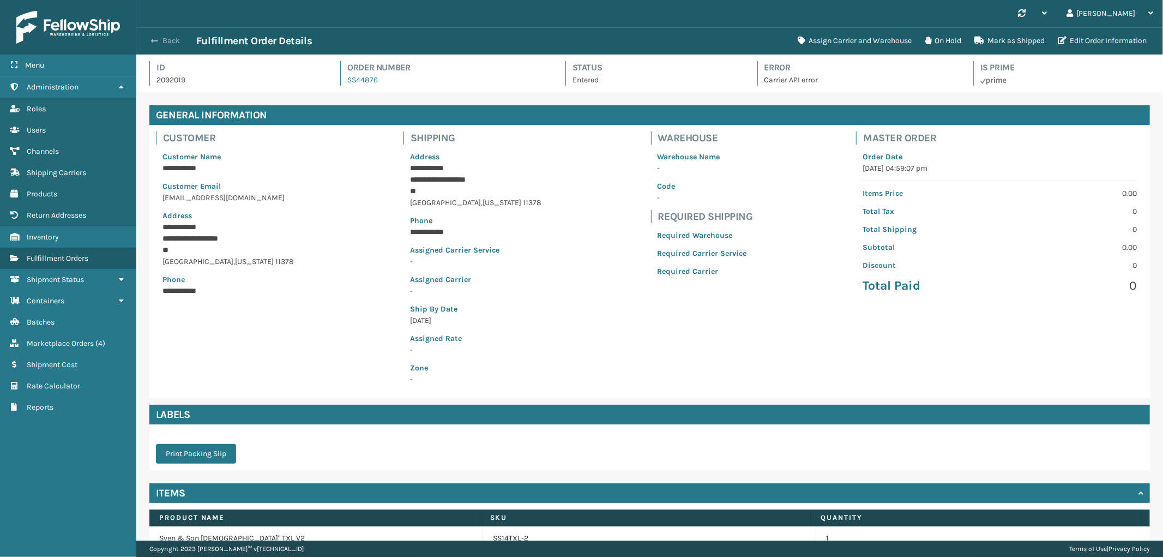
click at [157, 39] on span "button" at bounding box center [154, 41] width 7 height 8
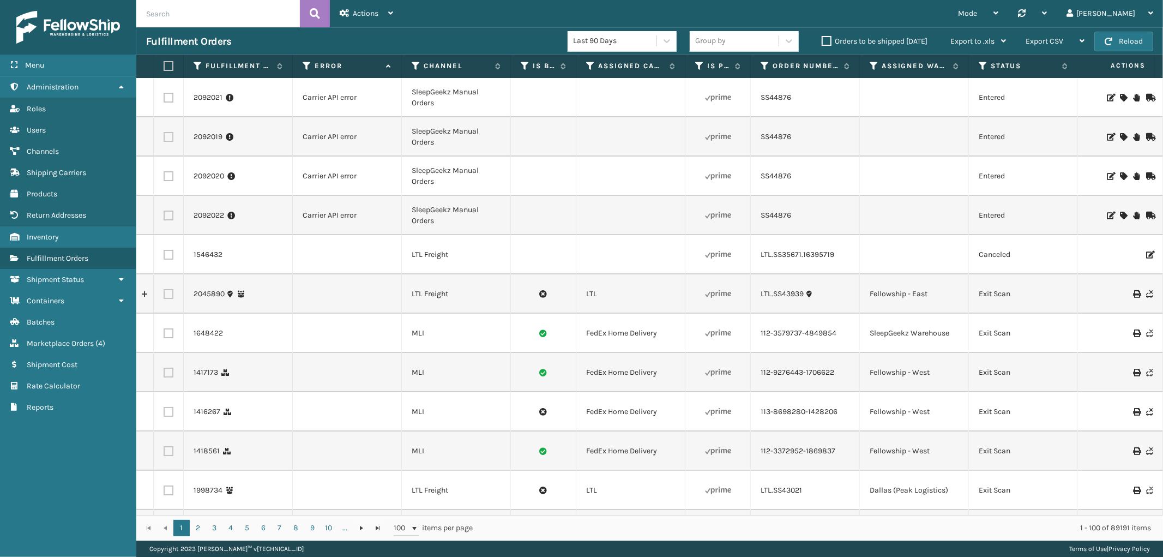
click at [172, 96] on label at bounding box center [169, 98] width 10 height 10
click at [164, 96] on input "checkbox" at bounding box center [164, 96] width 1 height 7
checkbox input "true"
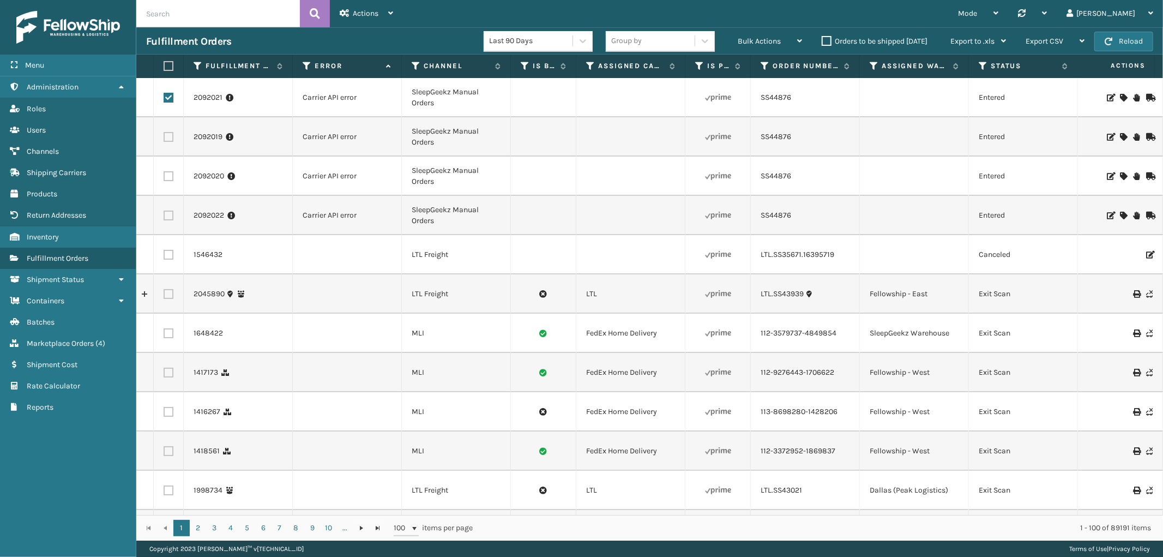
click at [167, 137] on label at bounding box center [169, 137] width 10 height 10
click at [164, 137] on input "checkbox" at bounding box center [164, 135] width 1 height 7
checkbox input "true"
click at [166, 176] on label at bounding box center [169, 176] width 10 height 10
click at [164, 176] on input "checkbox" at bounding box center [164, 174] width 1 height 7
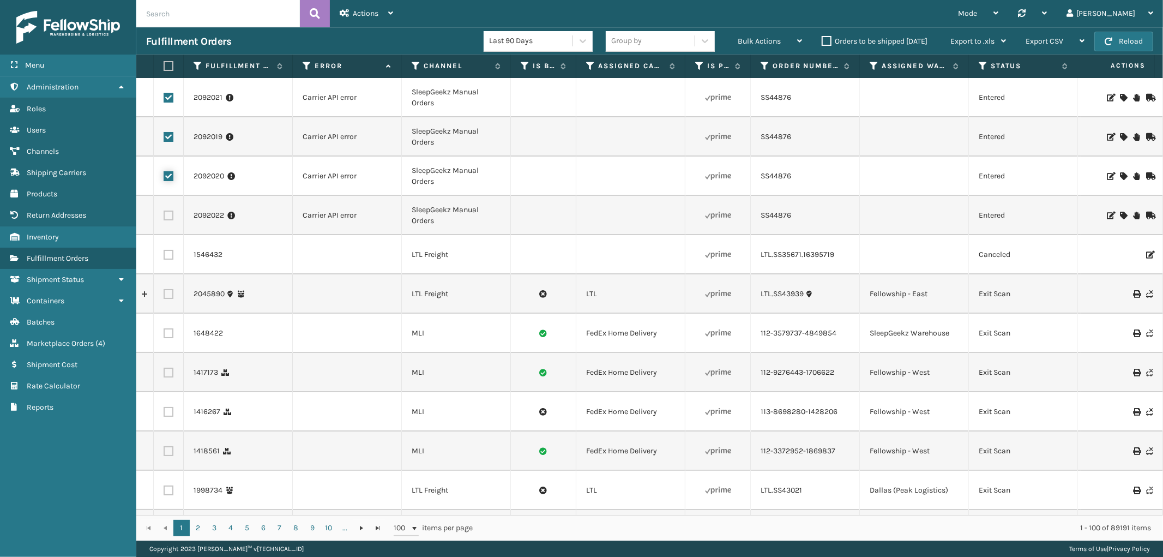
checkbox input "true"
click at [166, 214] on label at bounding box center [169, 215] width 10 height 10
click at [164, 214] on input "checkbox" at bounding box center [164, 213] width 1 height 7
checkbox input "true"
click at [759, 45] on span "Bulk Actions" at bounding box center [759, 41] width 43 height 9
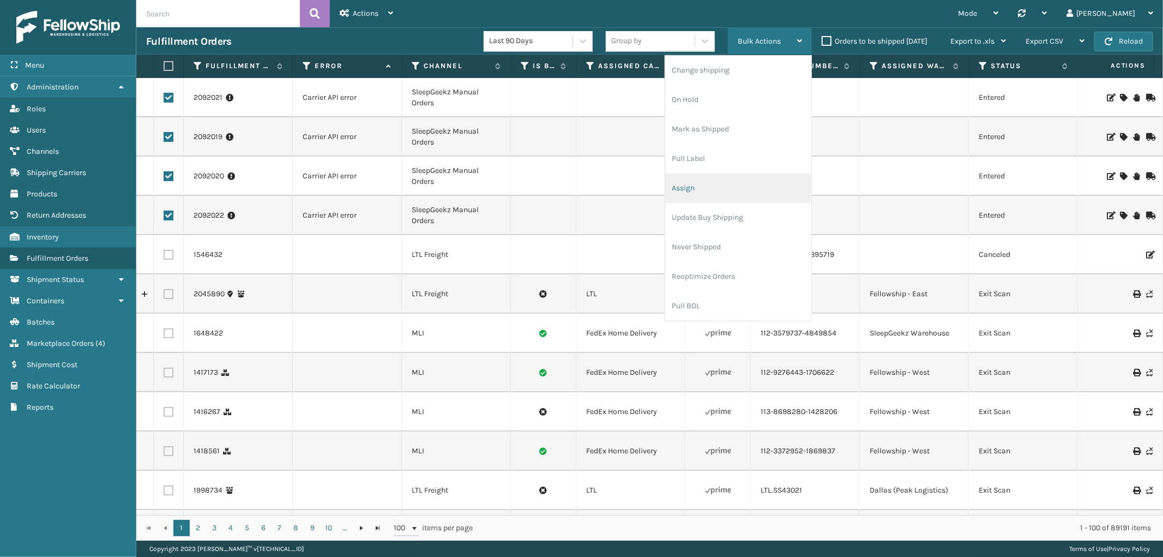
click at [731, 185] on li "Assign" at bounding box center [738, 187] width 146 height 29
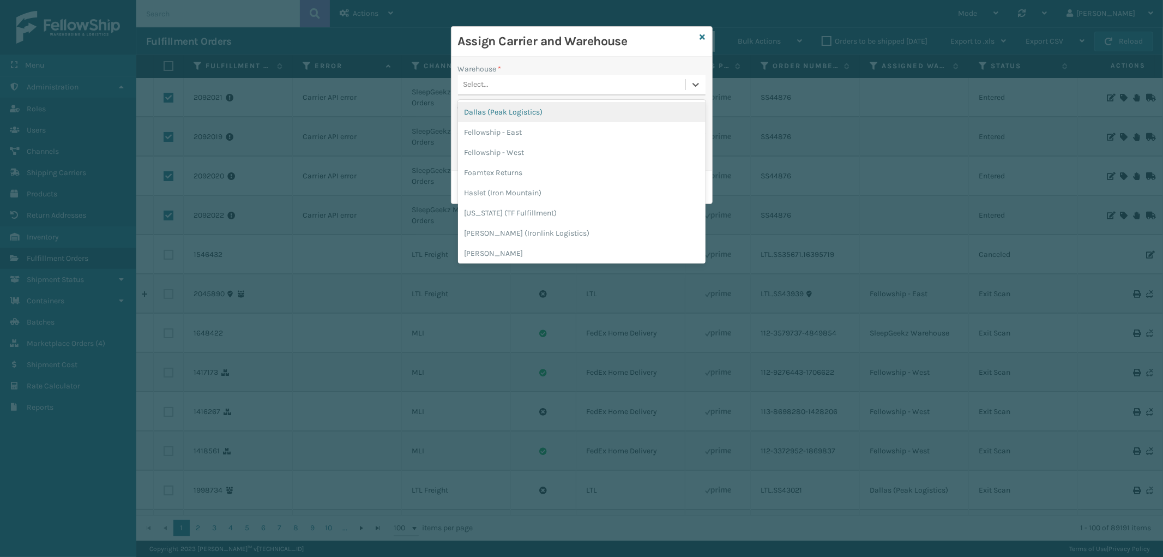
click at [510, 89] on div "Select..." at bounding box center [571, 85] width 227 height 18
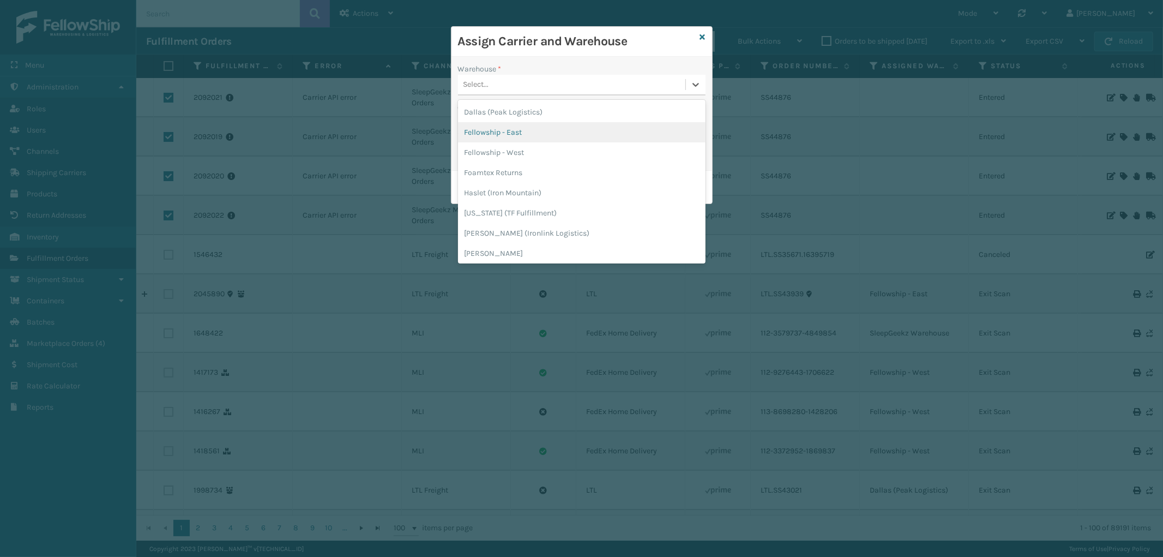
click at [516, 132] on div "Fellowship - East" at bounding box center [582, 132] width 248 height 20
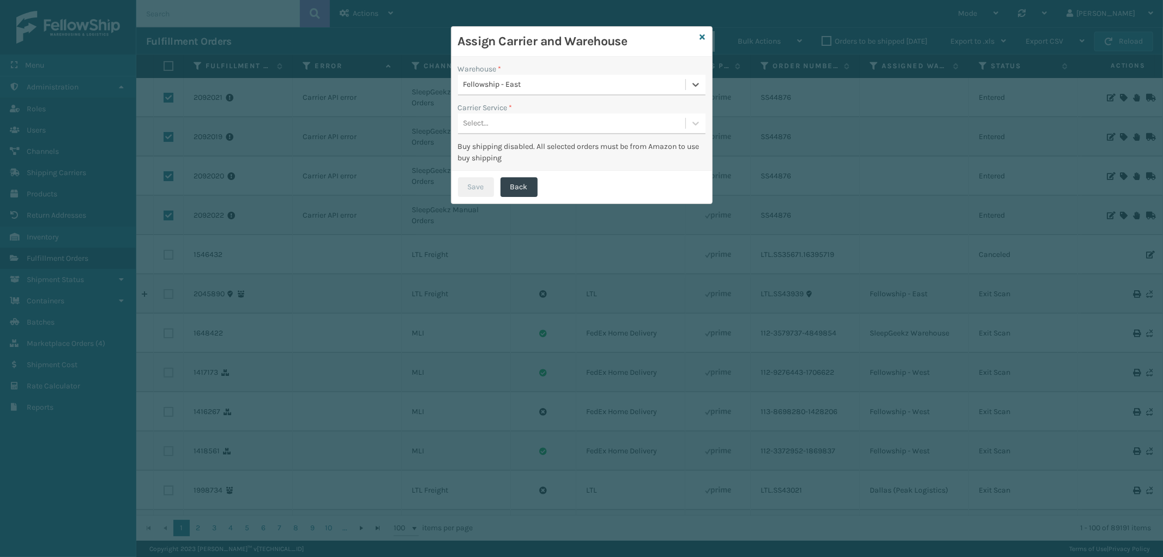
click at [533, 126] on div "Select..." at bounding box center [571, 124] width 227 height 18
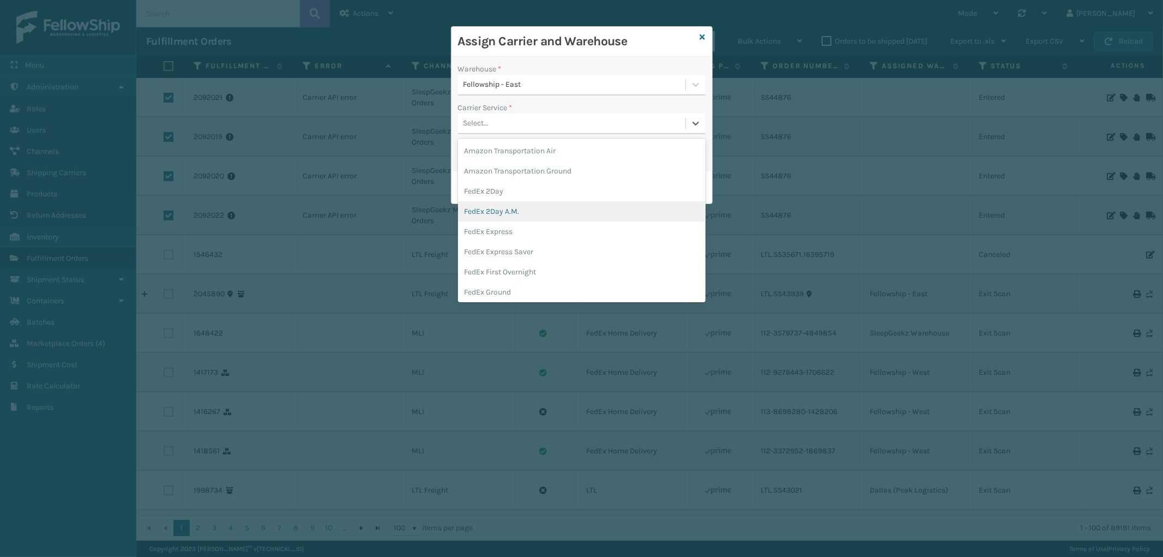
scroll to position [61, 0]
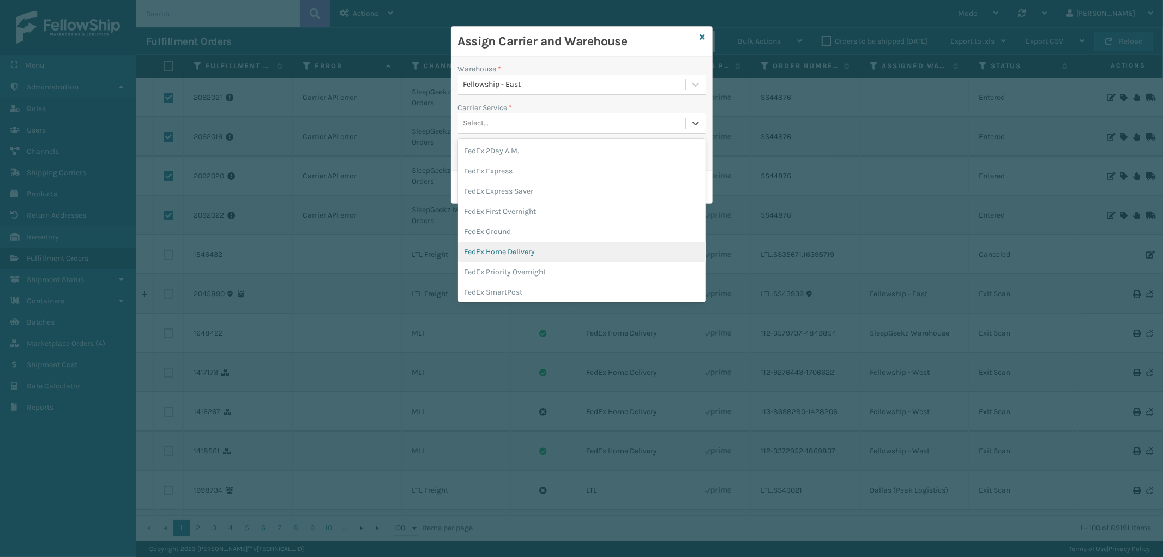
click at [551, 252] on div "FedEx Home Delivery" at bounding box center [582, 252] width 248 height 20
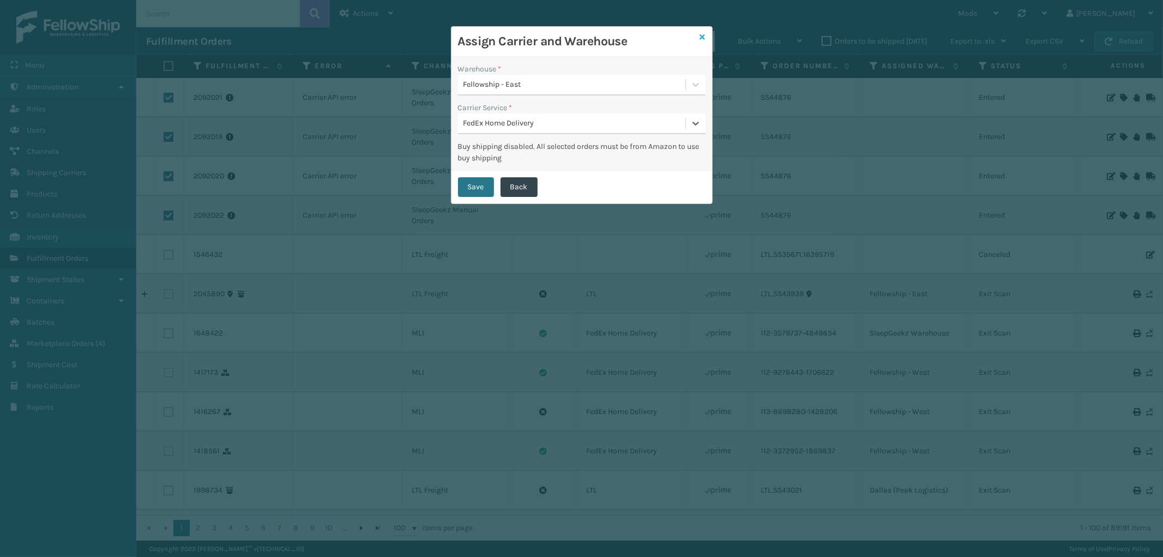
click at [702, 34] on icon at bounding box center [702, 37] width 5 height 8
checkbox input "false"
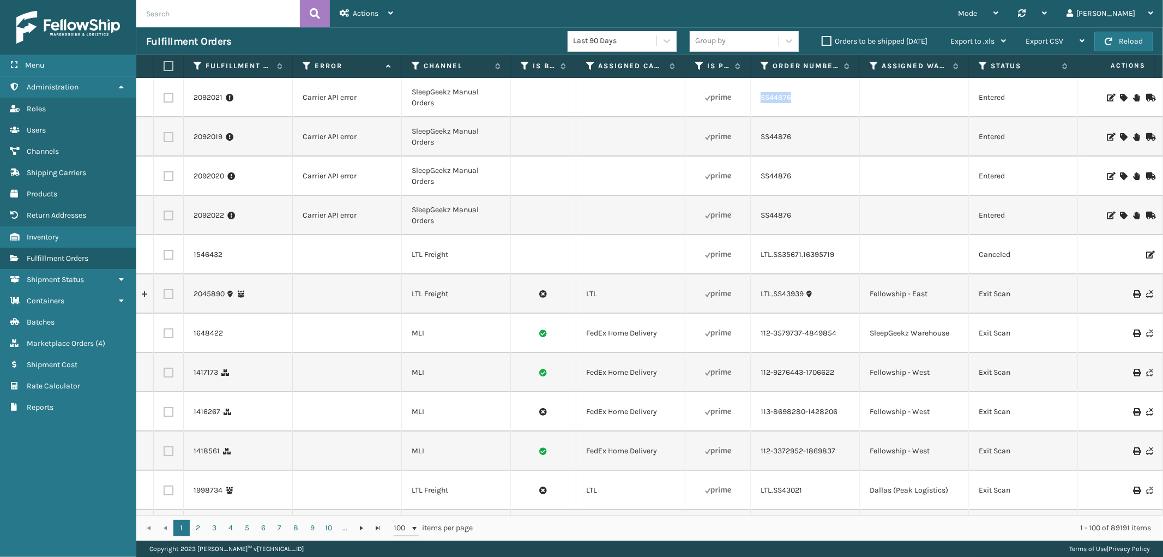
drag, startPoint x: 810, startPoint y: 100, endPoint x: 756, endPoint y: 105, distance: 54.8
click at [756, 105] on td "SS44876" at bounding box center [805, 97] width 109 height 39
copy link "SS44876"
drag, startPoint x: 165, startPoint y: 95, endPoint x: 184, endPoint y: 143, distance: 51.3
click at [165, 95] on label at bounding box center [169, 98] width 10 height 10
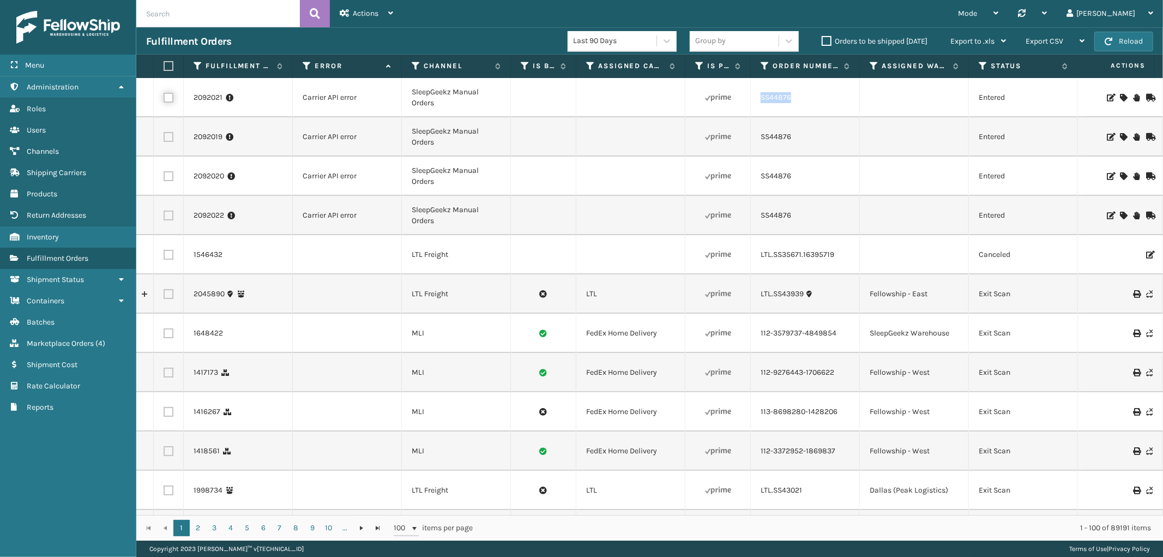
click at [164, 95] on input "checkbox" at bounding box center [164, 96] width 1 height 7
checkbox input "true"
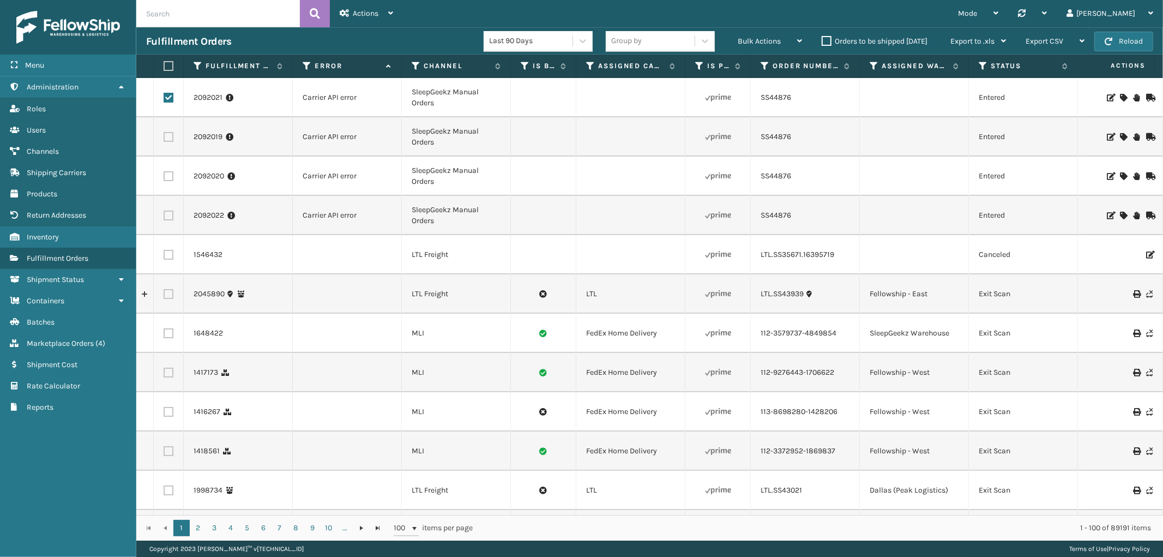
click at [168, 140] on label at bounding box center [169, 137] width 10 height 10
click at [164, 139] on input "checkbox" at bounding box center [164, 135] width 1 height 7
checkbox input "true"
click at [165, 176] on label at bounding box center [169, 176] width 10 height 10
click at [164, 176] on input "checkbox" at bounding box center [164, 174] width 1 height 7
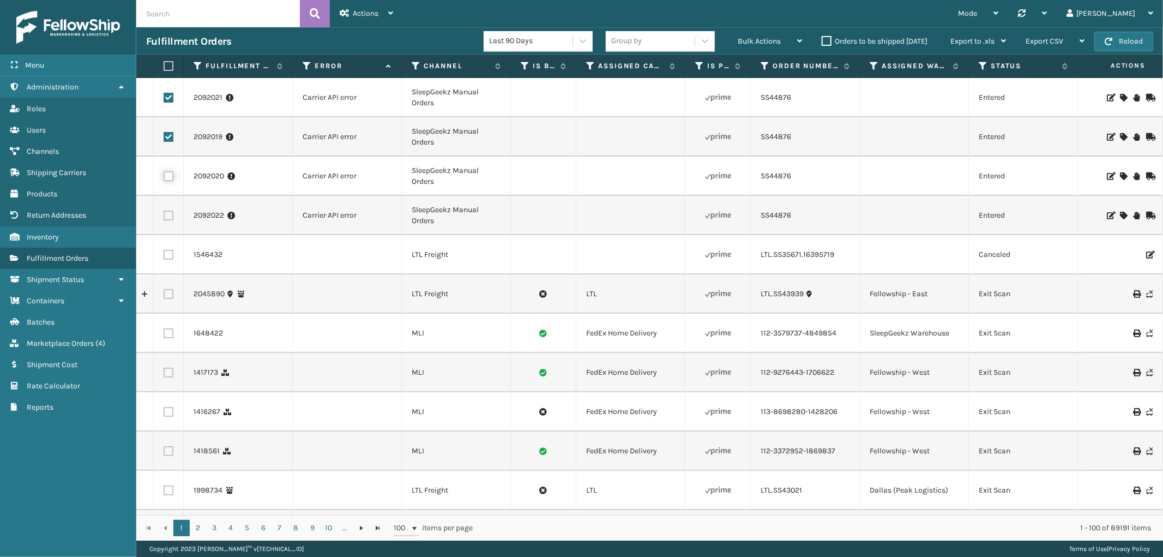
checkbox input "true"
click at [172, 216] on label at bounding box center [169, 215] width 10 height 10
click at [164, 216] on input "checkbox" at bounding box center [164, 213] width 1 height 7
checkbox input "true"
click at [778, 31] on div "Bulk Actions" at bounding box center [770, 41] width 64 height 27
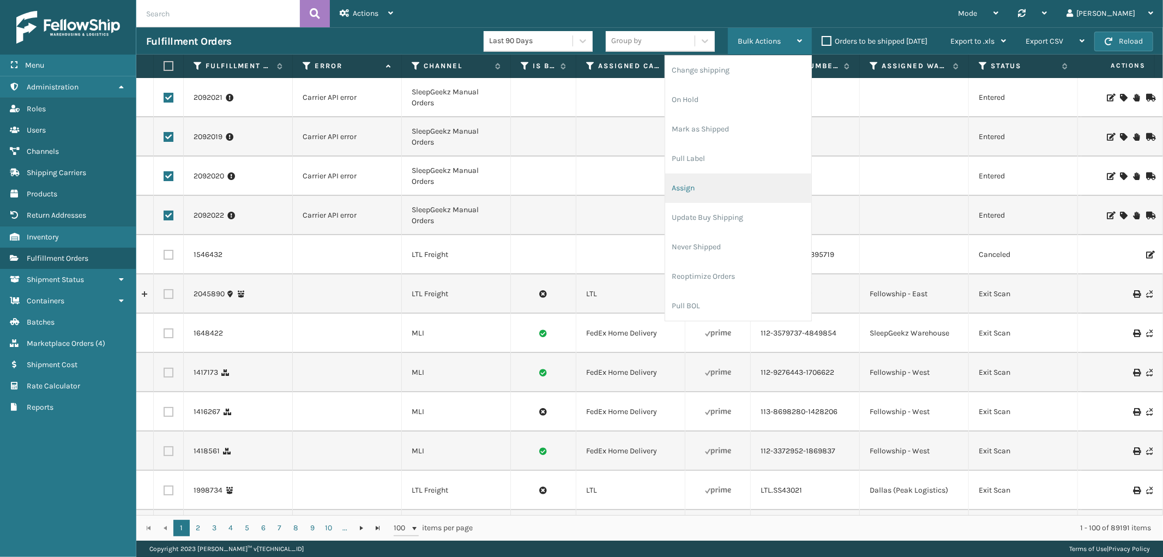
click at [711, 183] on li "Assign" at bounding box center [738, 187] width 146 height 29
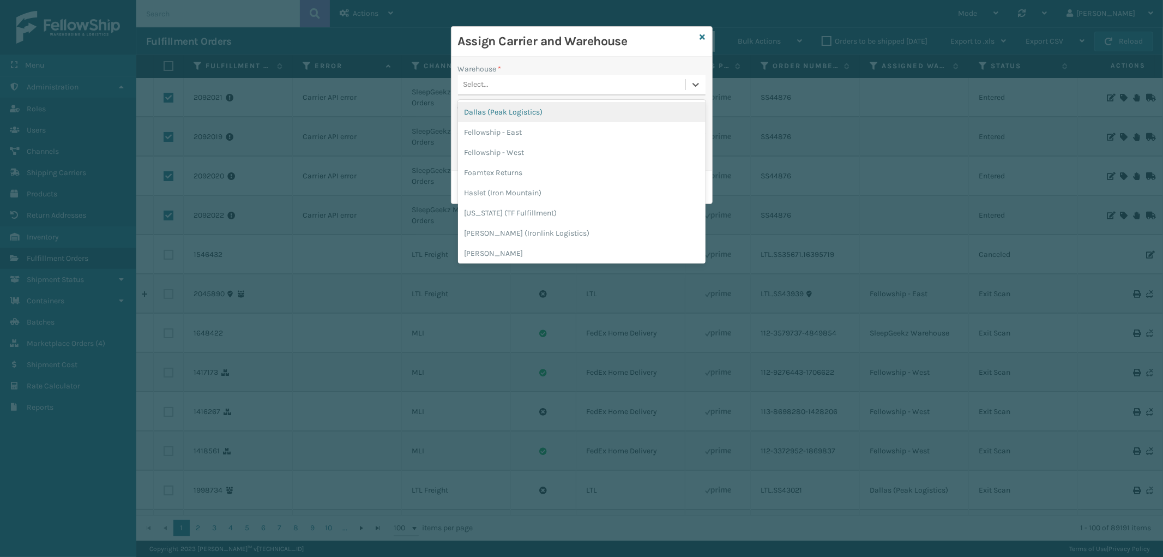
click at [547, 88] on div "Select..." at bounding box center [571, 85] width 227 height 18
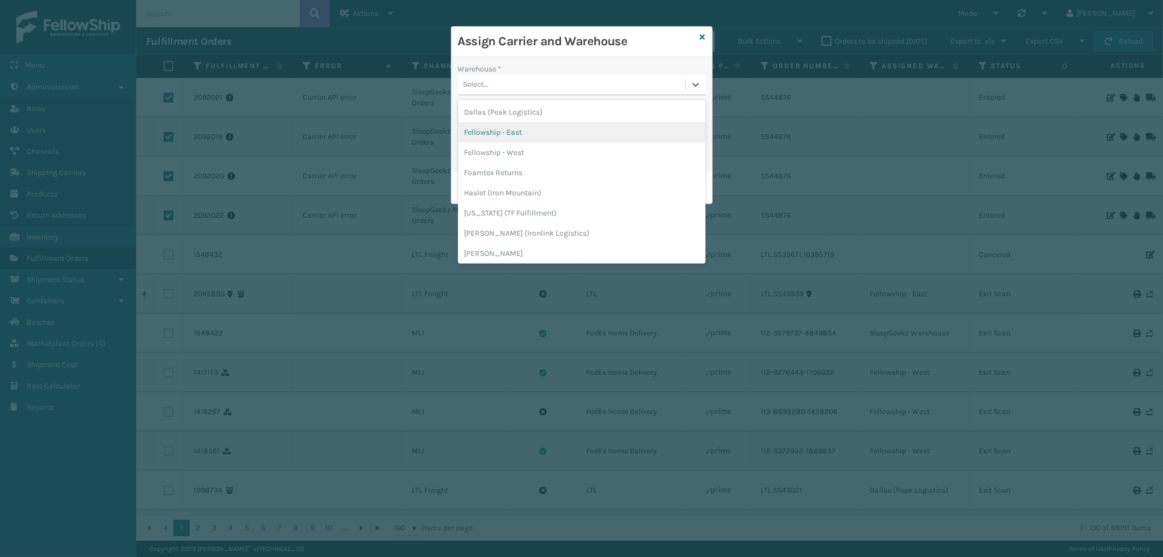
click at [540, 134] on div "Fellowship - East" at bounding box center [582, 132] width 248 height 20
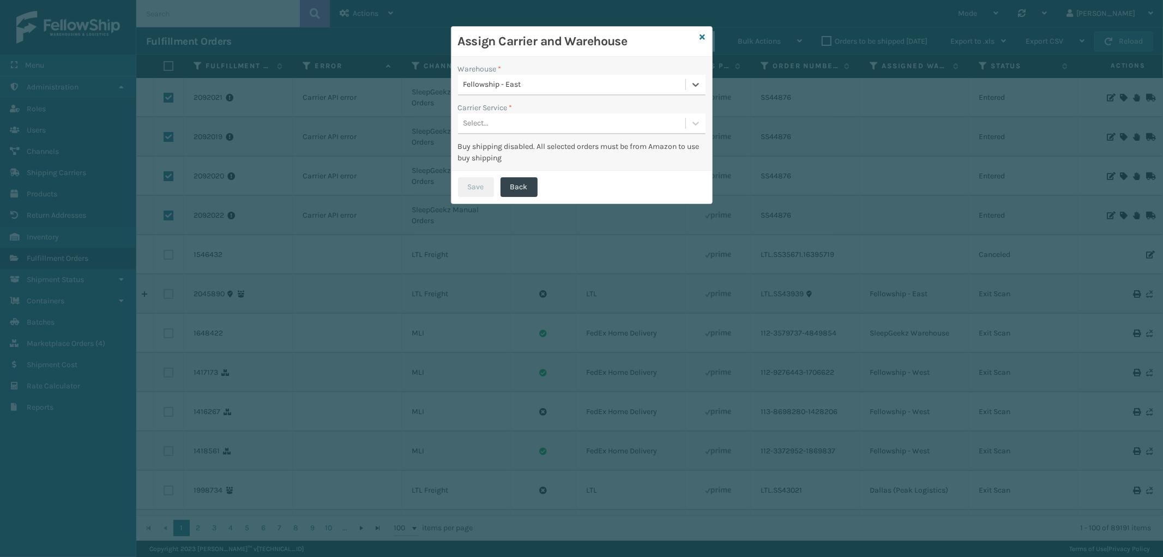
click at [564, 129] on div "Select..." at bounding box center [571, 124] width 227 height 18
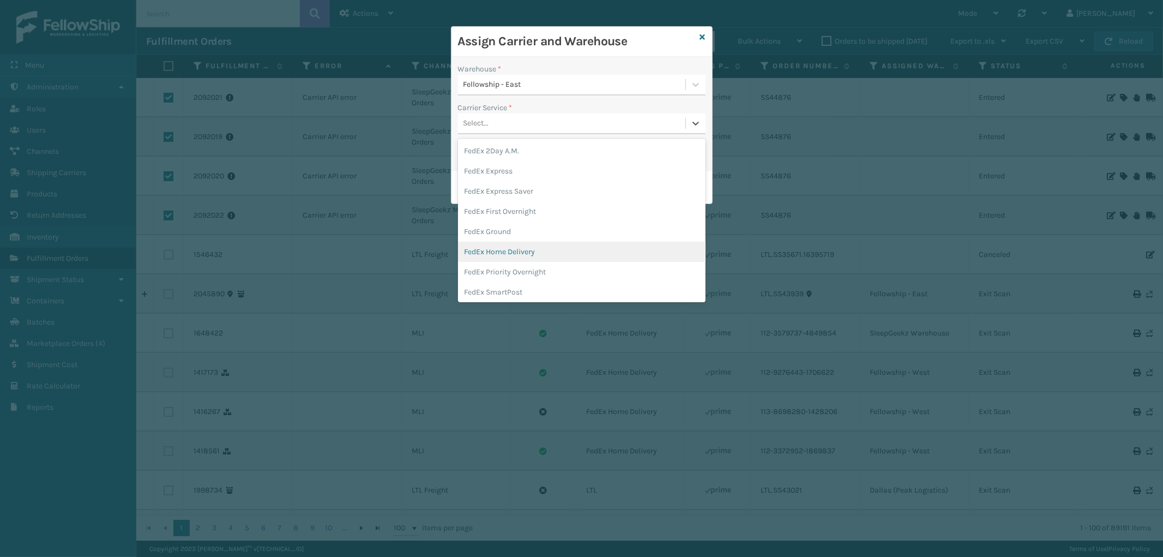
click at [534, 251] on div "FedEx Home Delivery" at bounding box center [582, 252] width 248 height 20
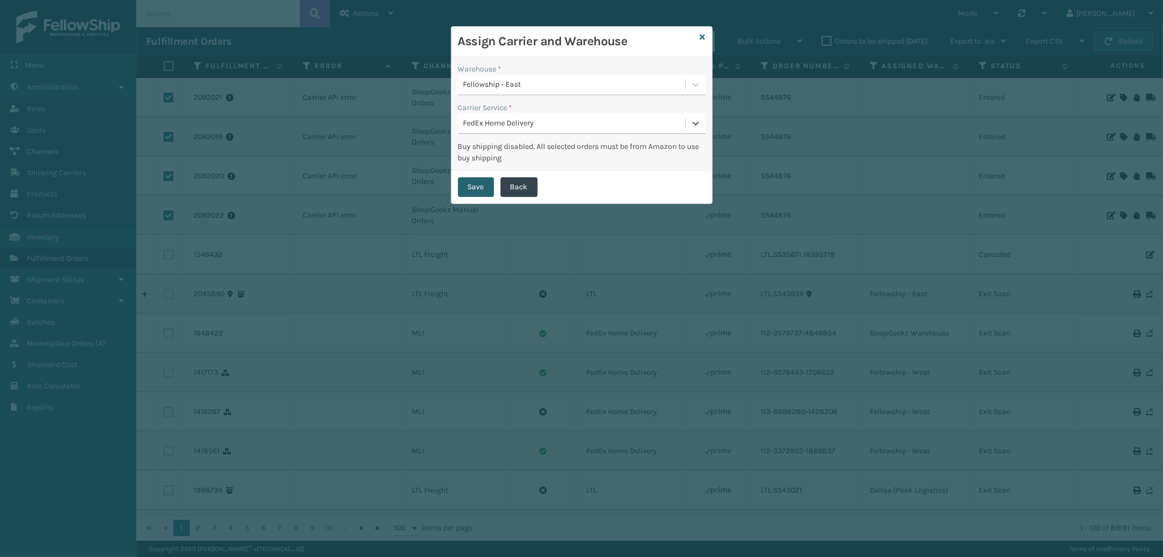
click at [465, 182] on button "Save" at bounding box center [476, 187] width 36 height 20
checkbox input "false"
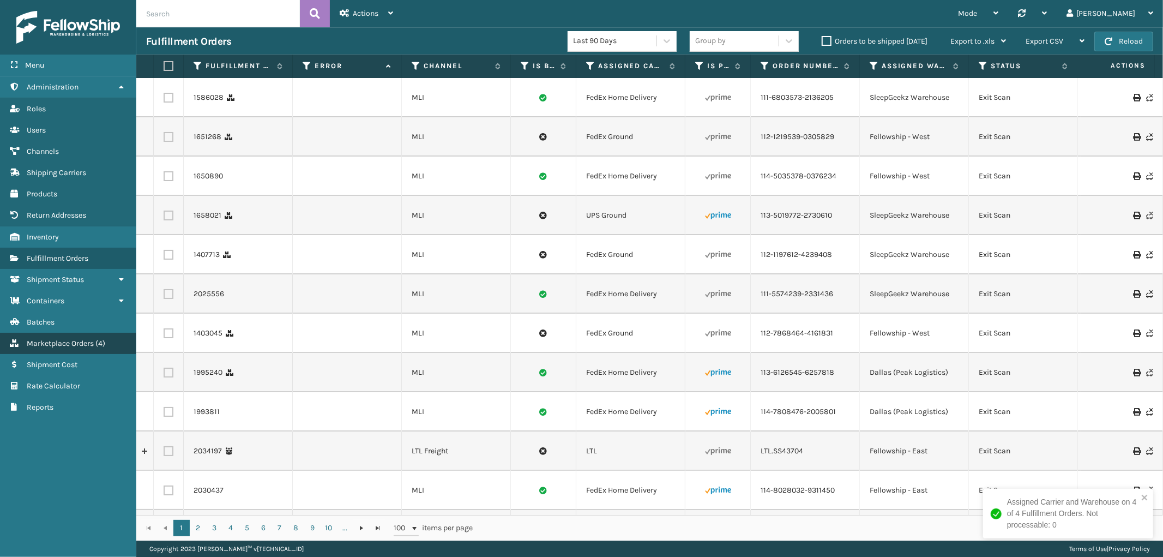
click at [68, 339] on span "Marketplace Orders" at bounding box center [60, 343] width 67 height 9
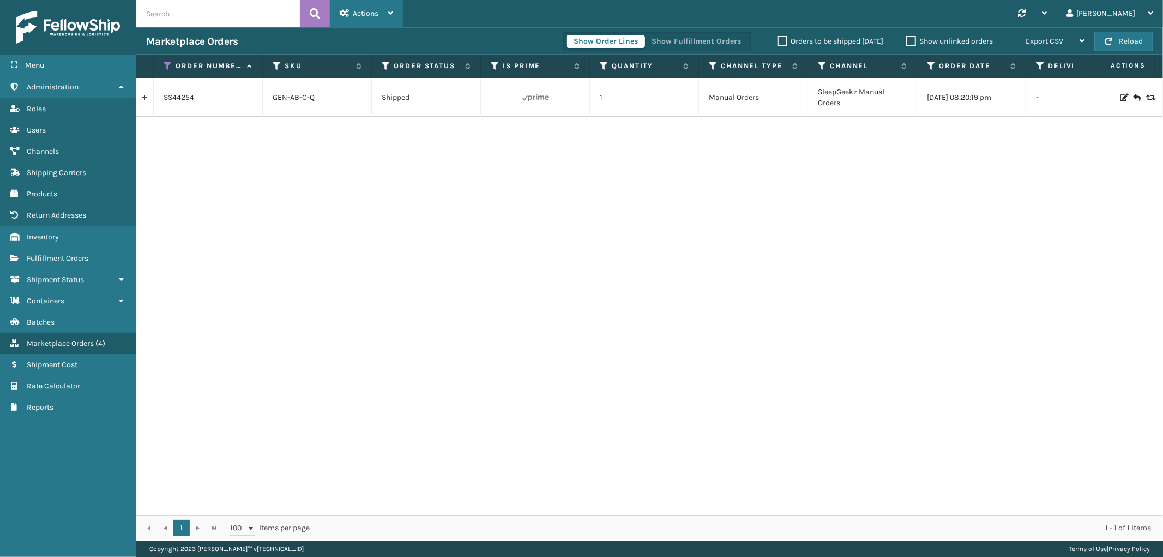
click at [360, 7] on div "Actions" at bounding box center [366, 13] width 53 height 27
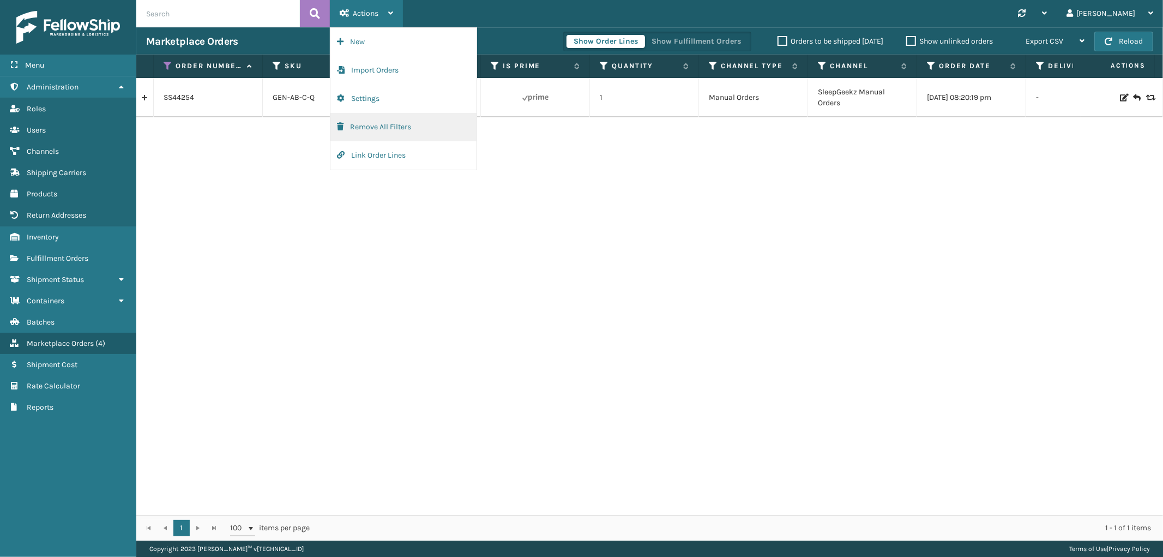
click at [368, 127] on button "Remove All Filters" at bounding box center [403, 127] width 146 height 28
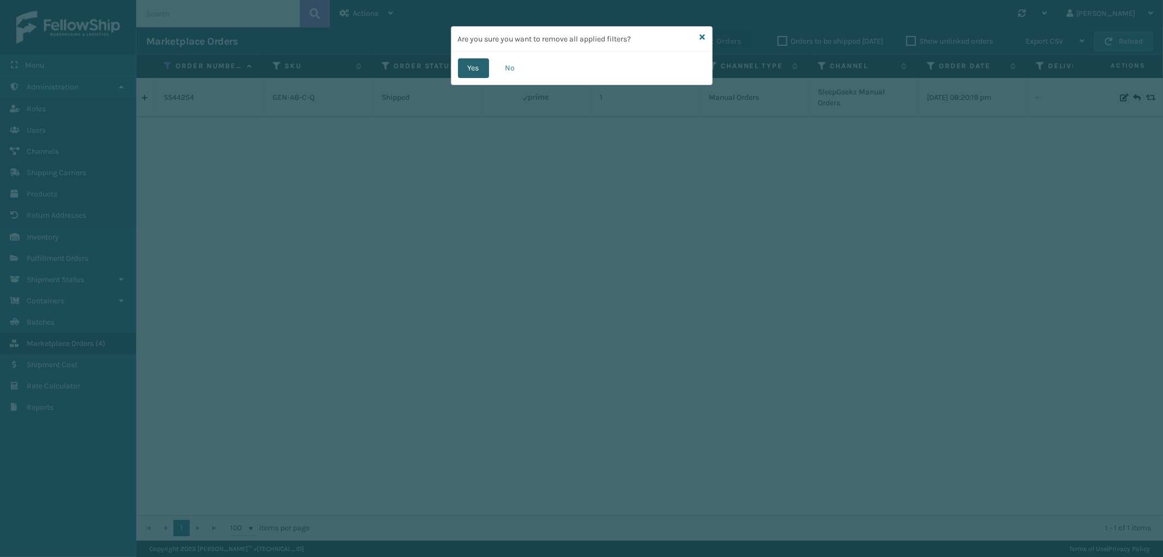
click at [477, 61] on button "Yes" at bounding box center [473, 68] width 31 height 20
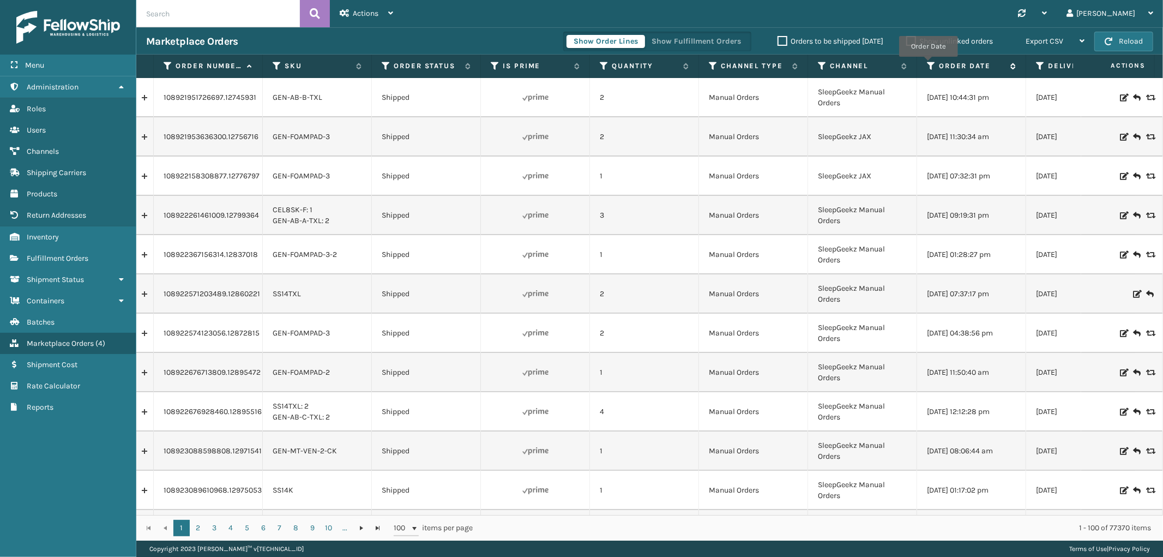
click at [928, 64] on icon at bounding box center [931, 66] width 9 height 10
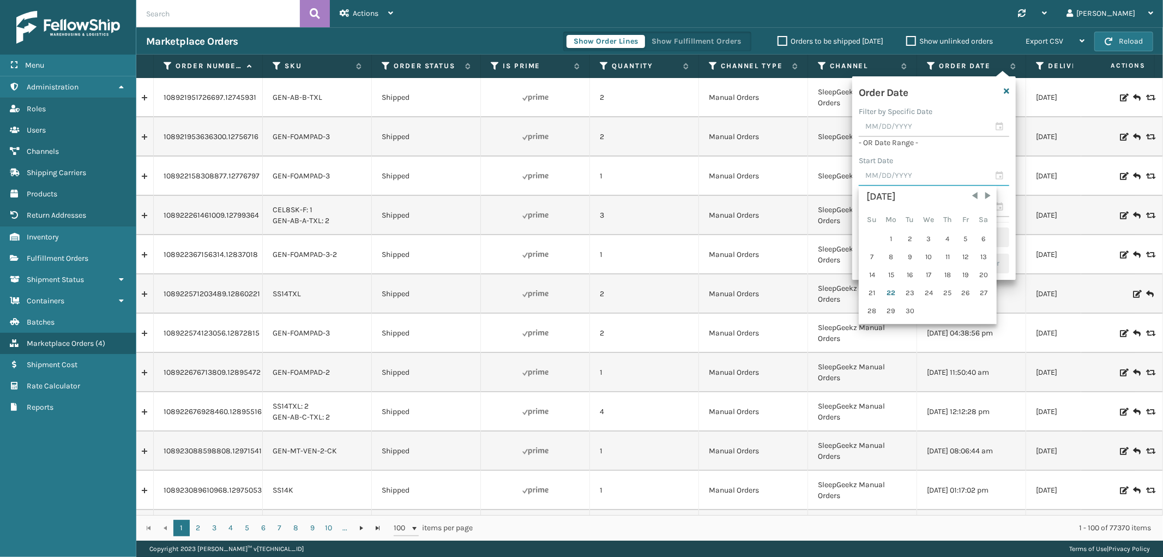
click at [886, 173] on input "text" at bounding box center [934, 176] width 151 height 20
click at [963, 273] on div "19" at bounding box center [966, 275] width 16 height 16
type input "[DATE]"
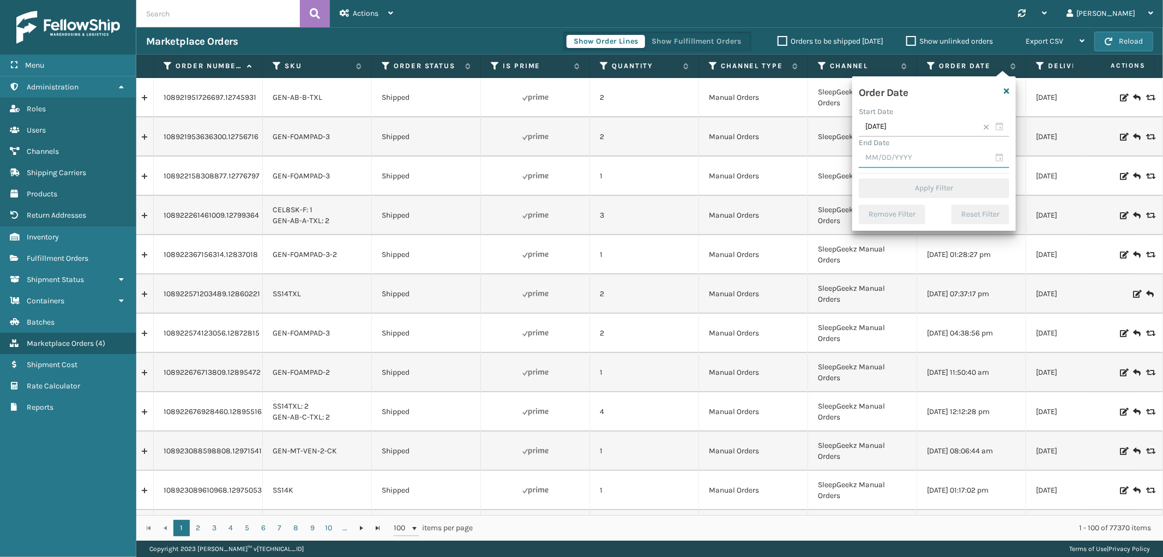
click at [908, 155] on input "text" at bounding box center [934, 158] width 151 height 20
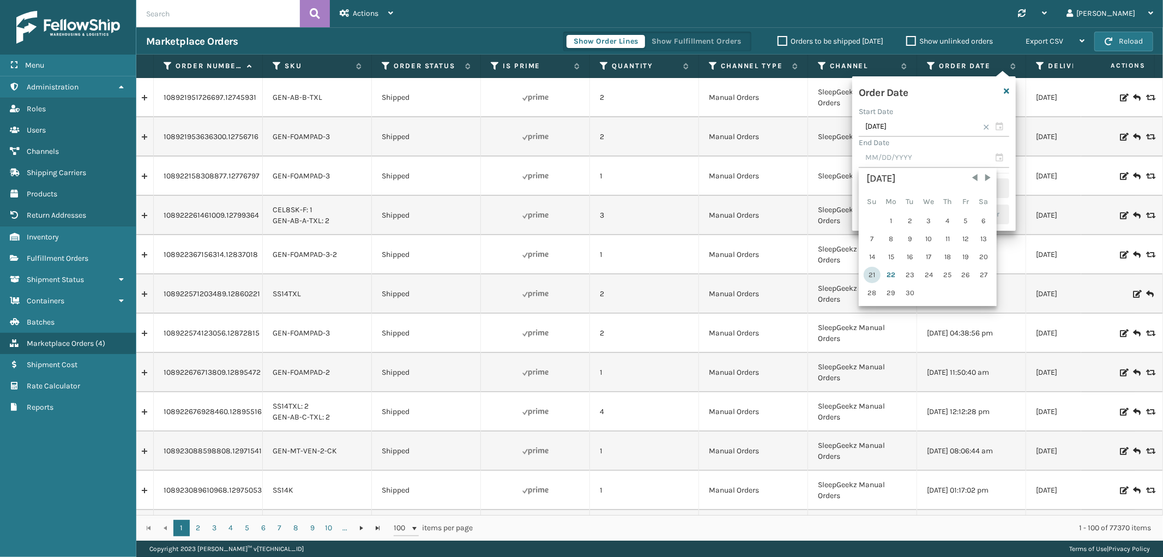
click at [867, 272] on div "21" at bounding box center [872, 275] width 17 height 16
type input "[DATE]"
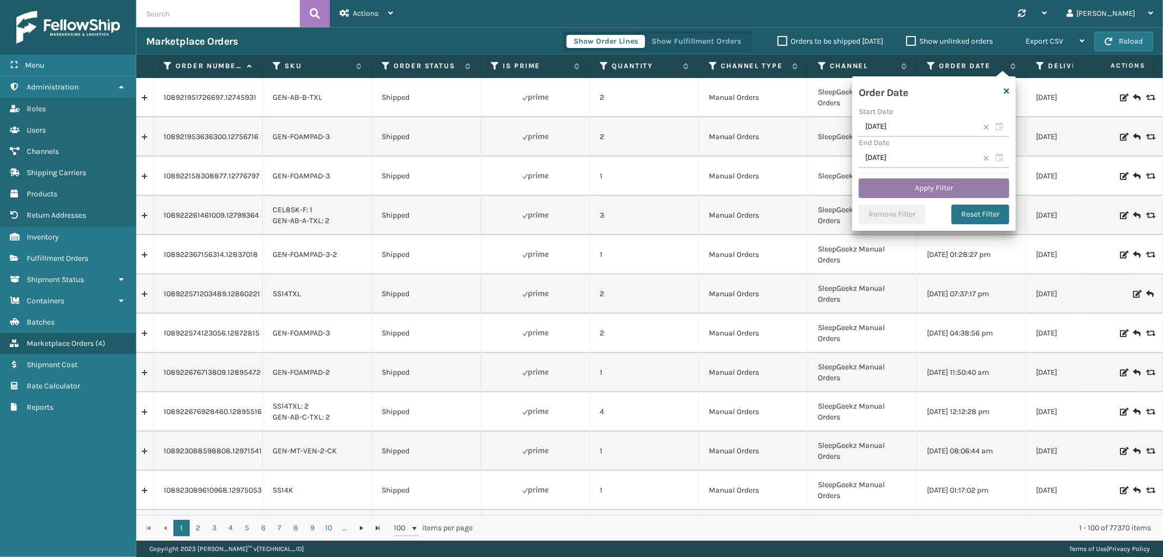
click at [920, 183] on button "Apply Filter" at bounding box center [934, 188] width 151 height 20
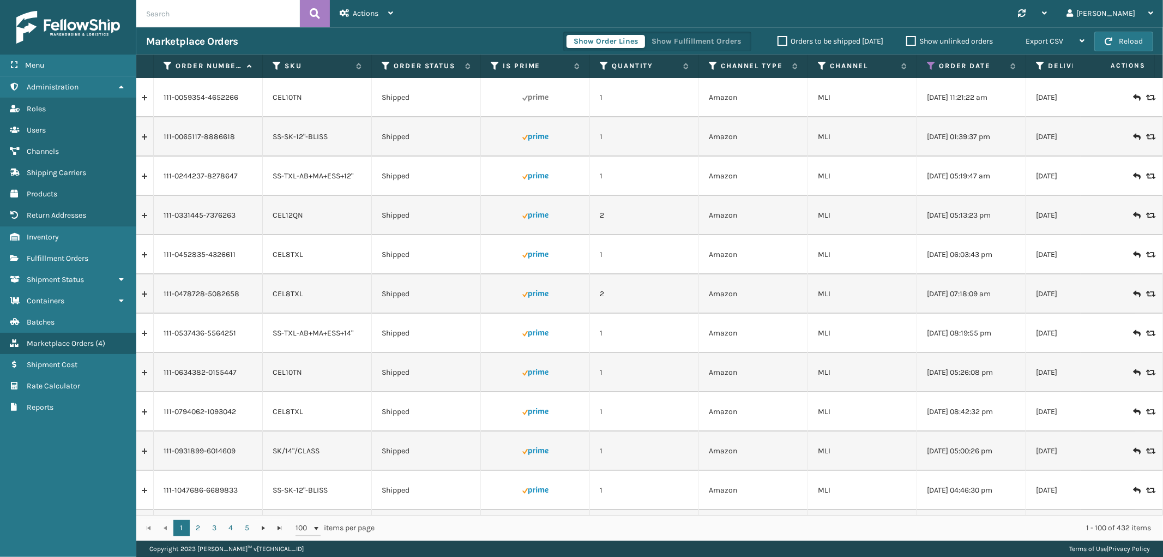
click at [386, 71] on th "Order Status" at bounding box center [426, 66] width 109 height 23
click at [386, 63] on icon at bounding box center [386, 66] width 9 height 10
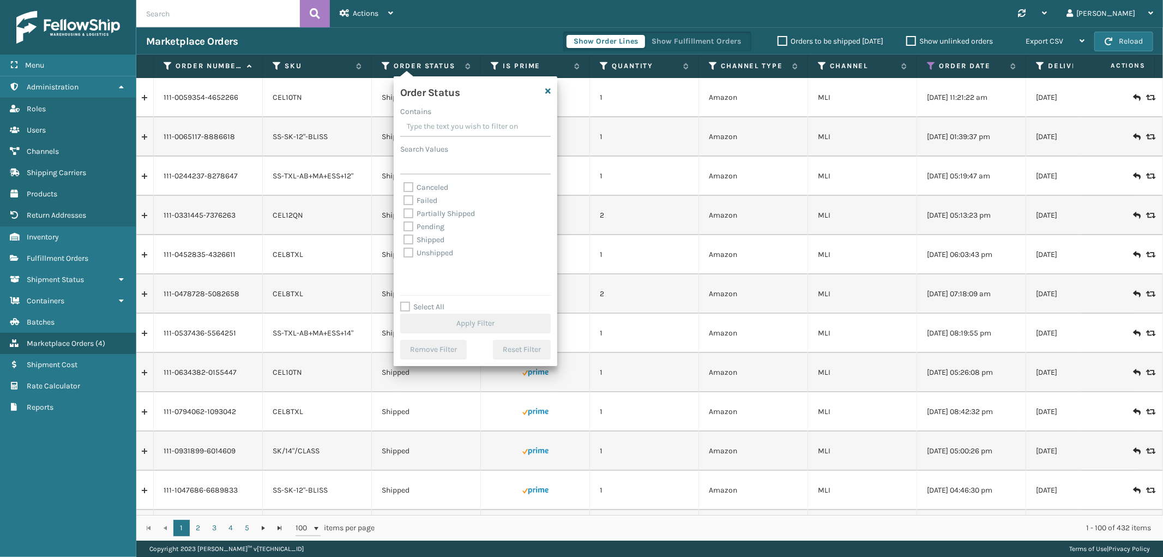
click at [407, 308] on label "Select All" at bounding box center [422, 306] width 44 height 9
click at [407, 302] on input "Select All" at bounding box center [482, 300] width 164 height 1
checkbox input "true"
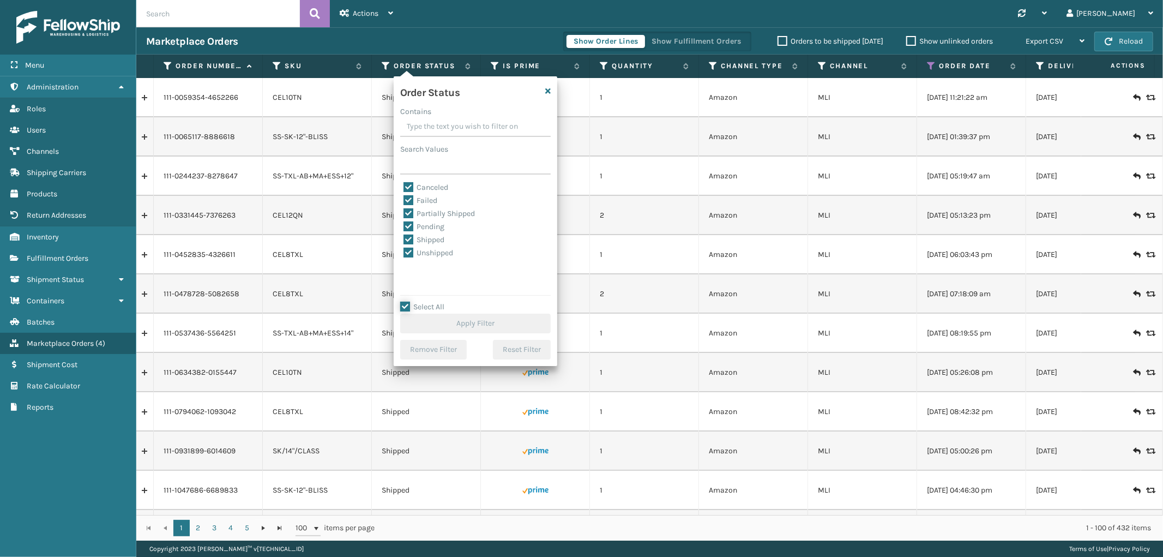
checkbox input "true"
click at [405, 184] on label "Canceled" at bounding box center [426, 187] width 45 height 9
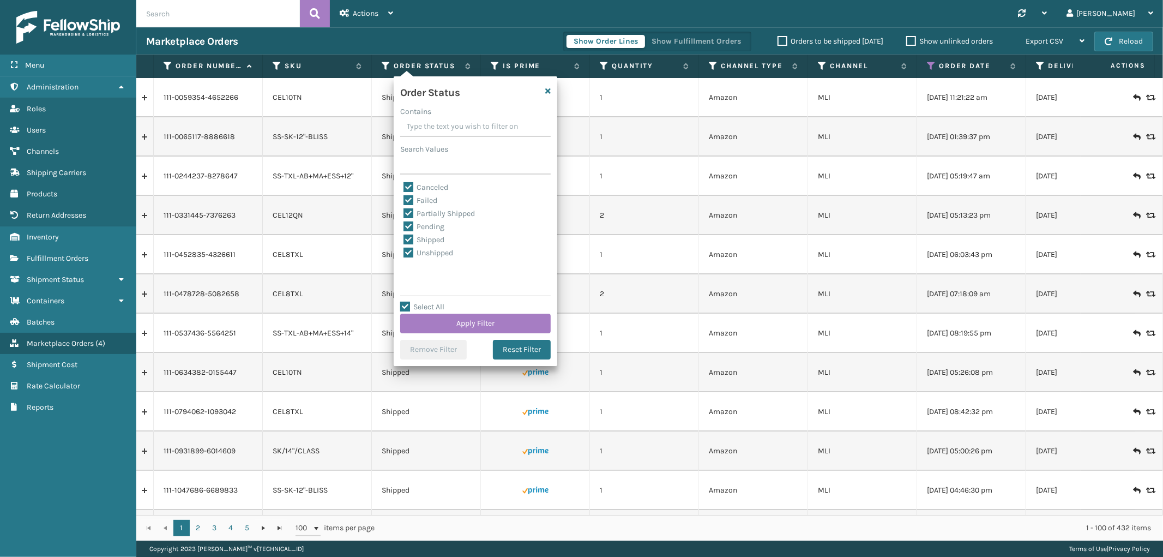
click at [404, 184] on input "Canceled" at bounding box center [404, 184] width 1 height 7
checkbox input "false"
click at [462, 323] on button "Apply Filter" at bounding box center [475, 324] width 151 height 20
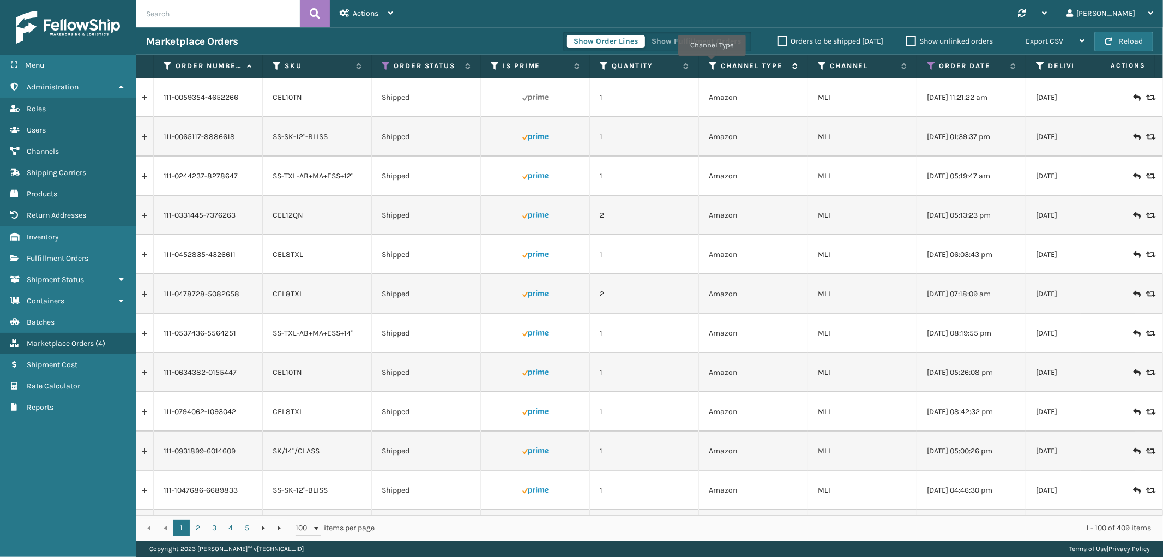
click at [712, 63] on icon at bounding box center [713, 66] width 9 height 10
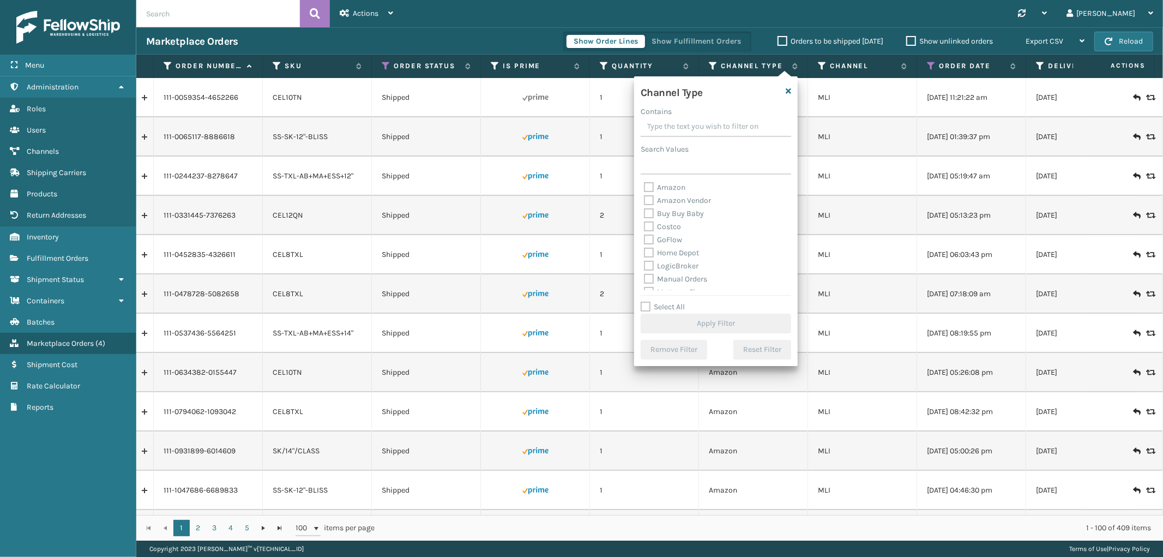
click at [664, 189] on label "Amazon" at bounding box center [664, 187] width 41 height 9
click at [645, 188] on input "Amazon" at bounding box center [644, 184] width 1 height 7
checkbox input "true"
click at [683, 322] on button "Apply Filter" at bounding box center [716, 324] width 151 height 20
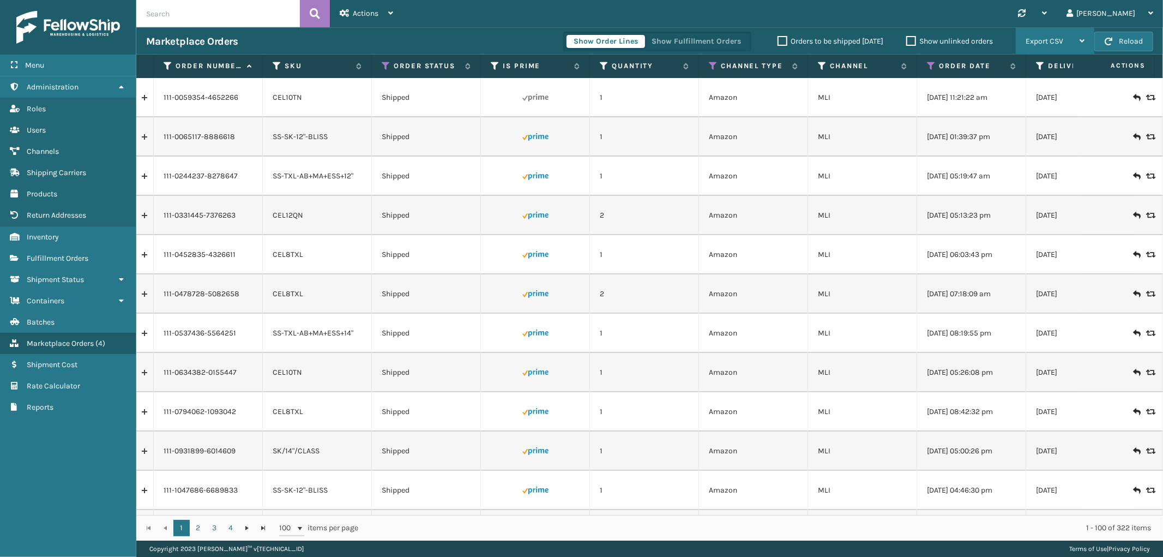
click at [1057, 39] on span "Export CSV" at bounding box center [1045, 41] width 38 height 9
click at [972, 99] on li "Export All Pages" at bounding box center [1021, 99] width 146 height 29
click at [76, 248] on link "Fulfillment Orders" at bounding box center [68, 258] width 136 height 21
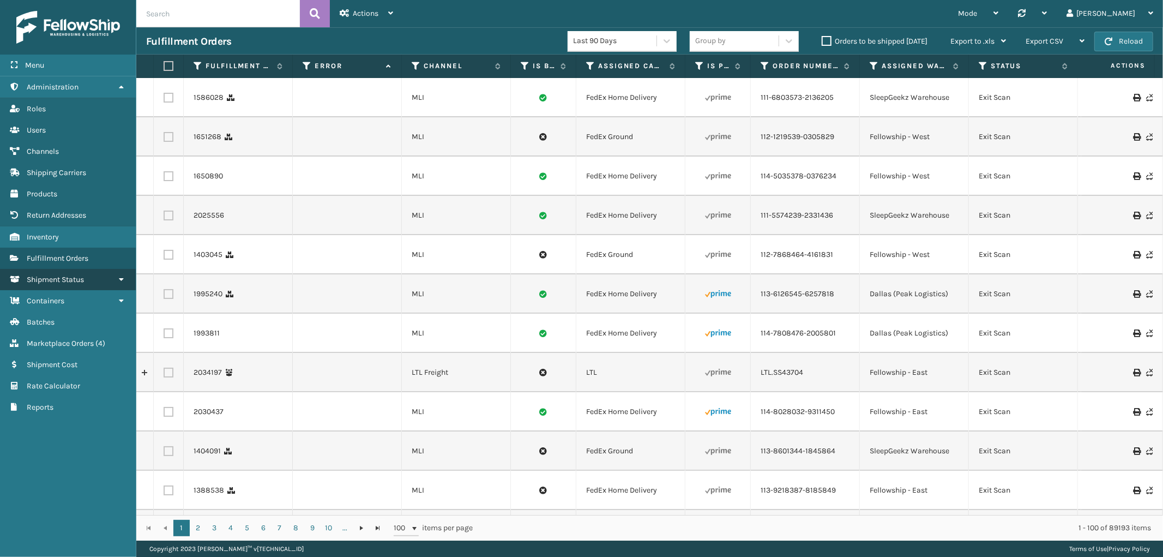
click at [68, 275] on span "Shipment Status" at bounding box center [55, 279] width 57 height 9
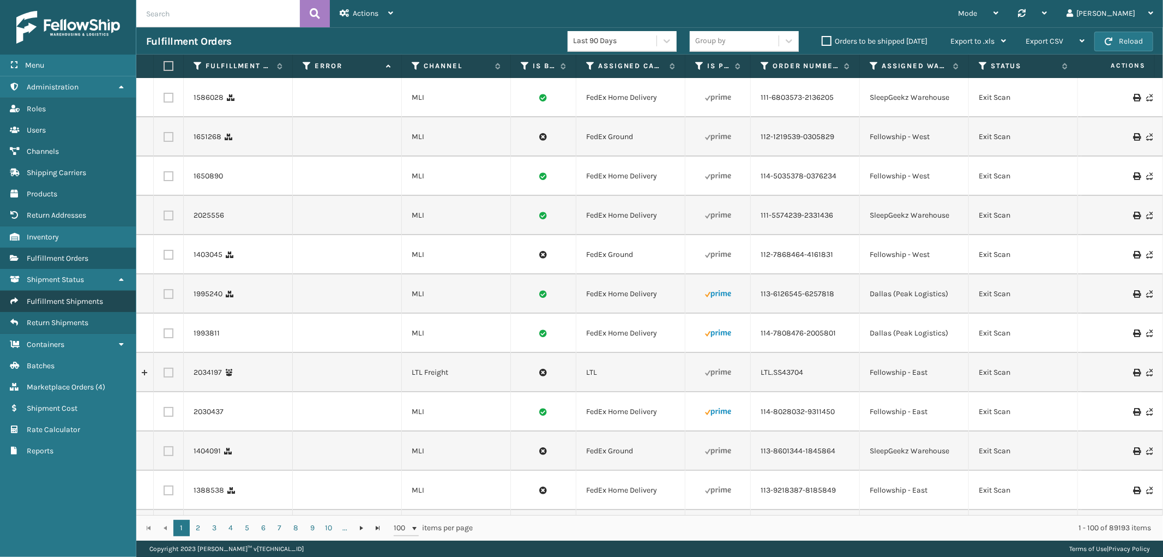
click at [69, 297] on span "Fulfillment Shipments" at bounding box center [65, 301] width 76 height 9
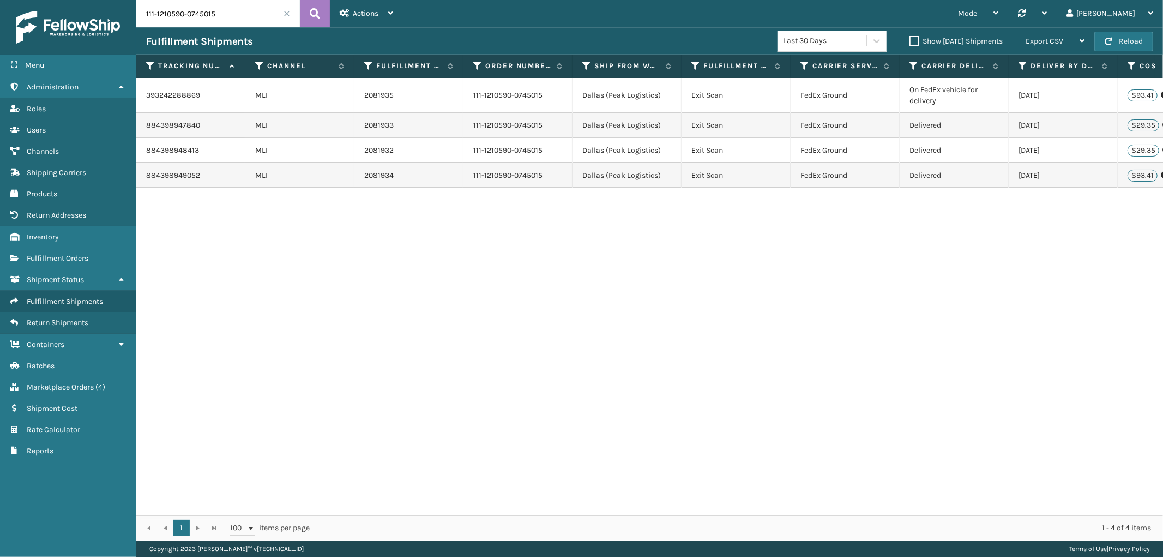
click at [286, 14] on span at bounding box center [287, 13] width 7 height 7
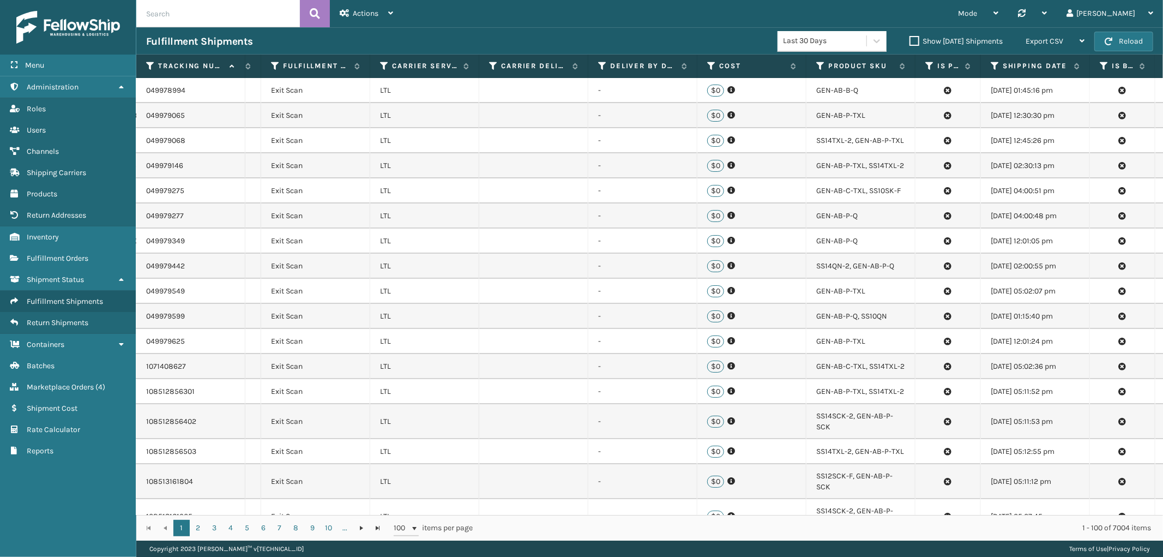
scroll to position [0, 529]
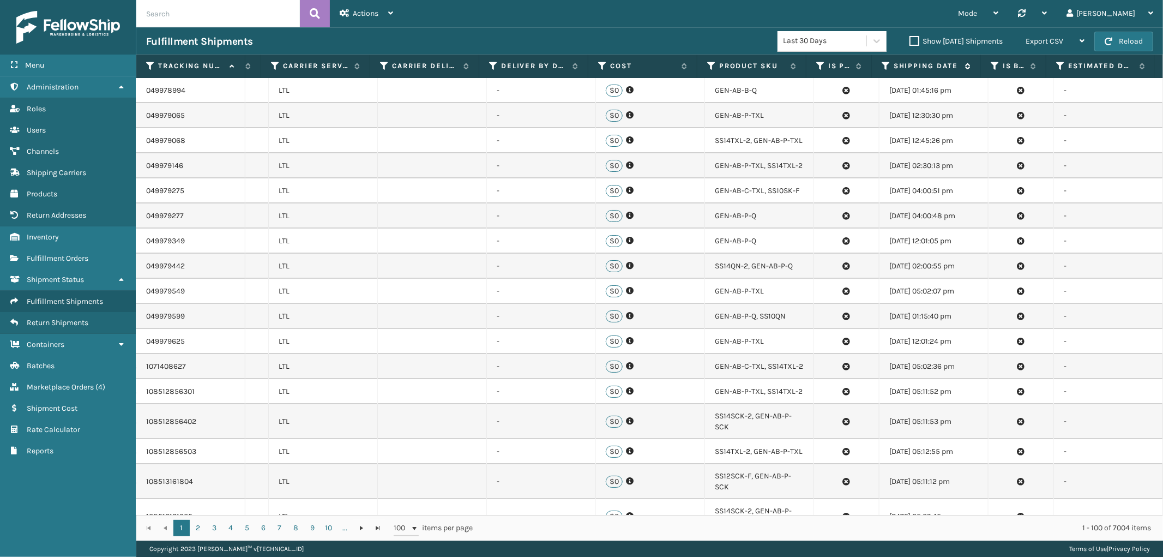
click at [882, 63] on icon at bounding box center [886, 66] width 9 height 10
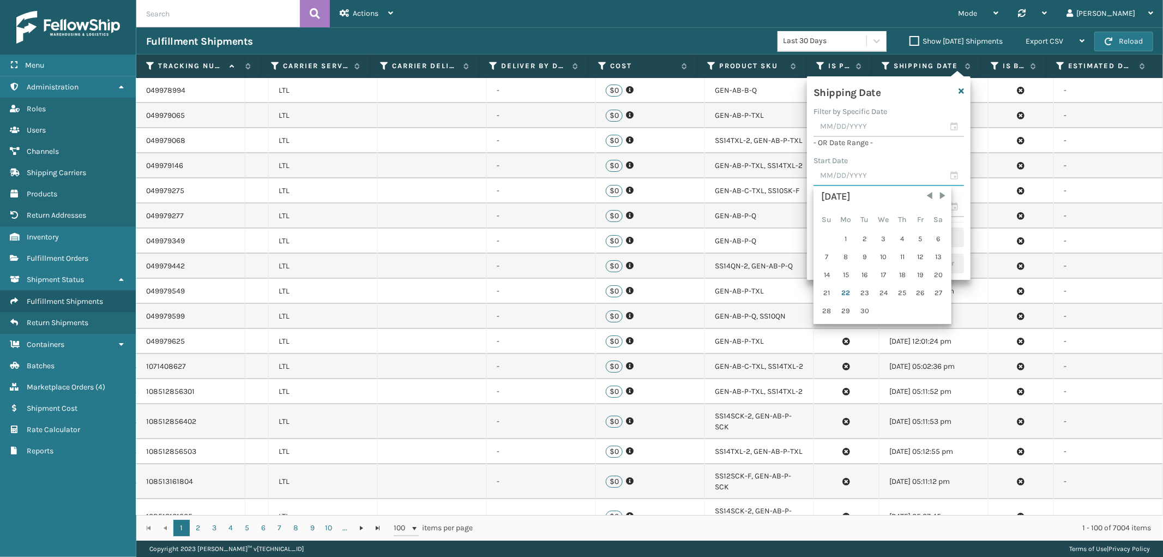
click at [841, 178] on input "text" at bounding box center [889, 176] width 151 height 20
click at [912, 235] on div "5" at bounding box center [920, 239] width 16 height 16
type input "[DATE]"
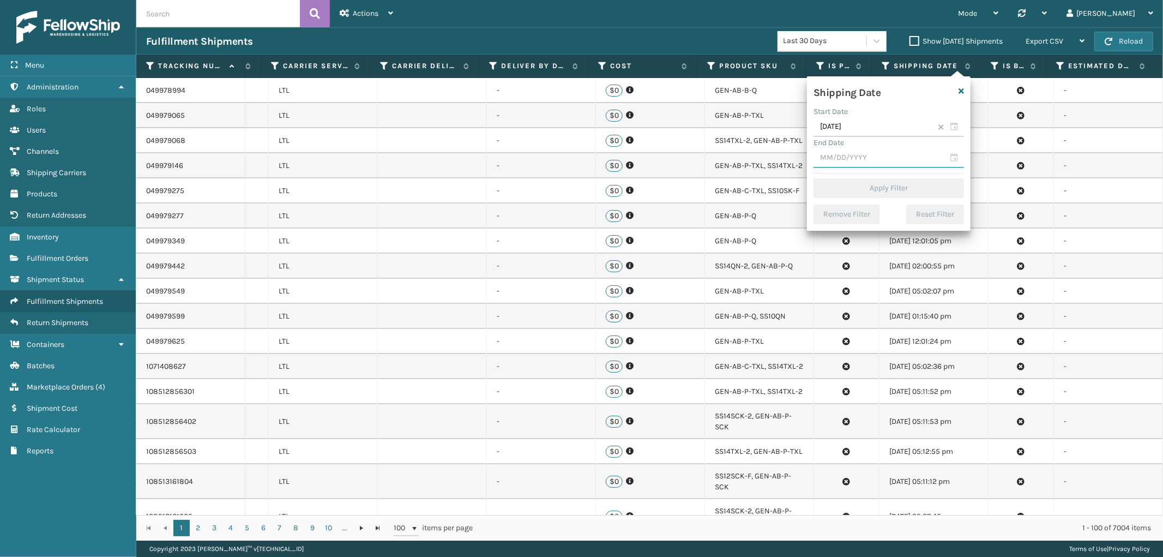
click at [868, 154] on input "text" at bounding box center [889, 158] width 151 height 20
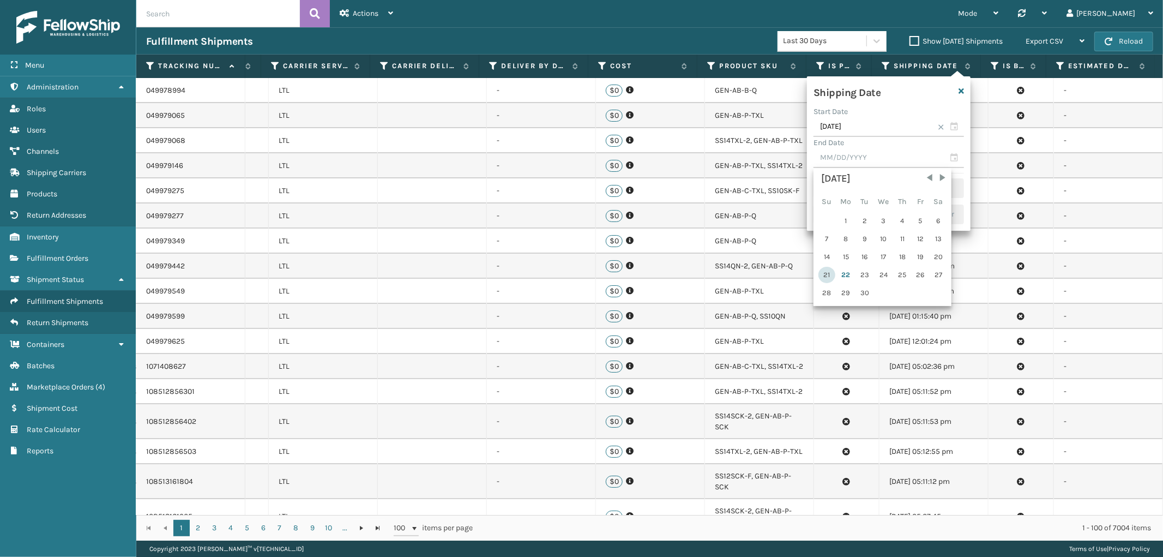
click at [829, 267] on div "21" at bounding box center [826, 275] width 17 height 16
type input "[DATE]"
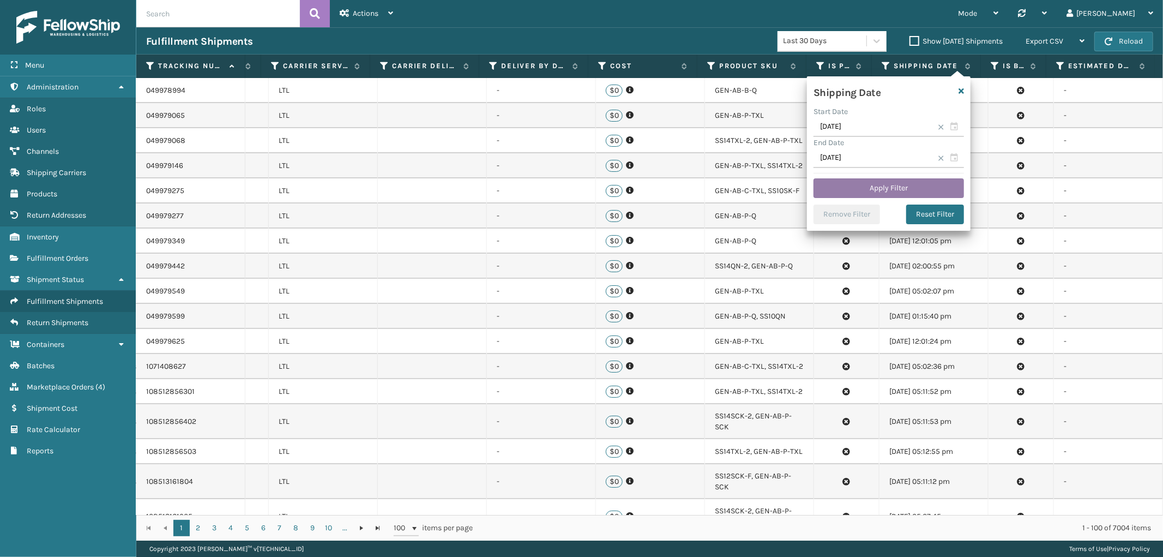
click at [892, 179] on button "Apply Filter" at bounding box center [889, 188] width 151 height 20
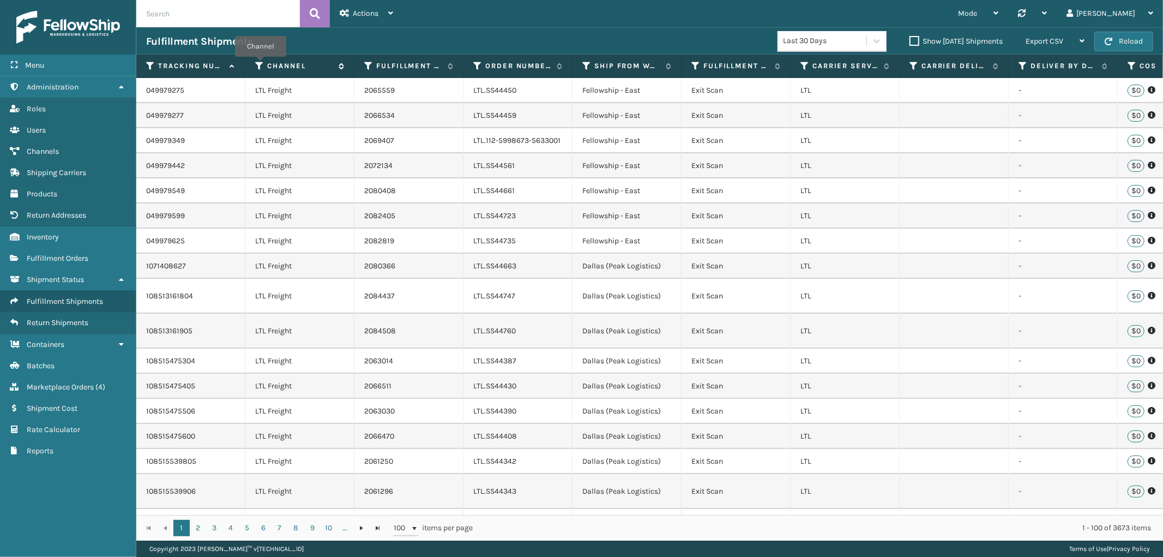
click at [261, 64] on icon at bounding box center [259, 66] width 9 height 10
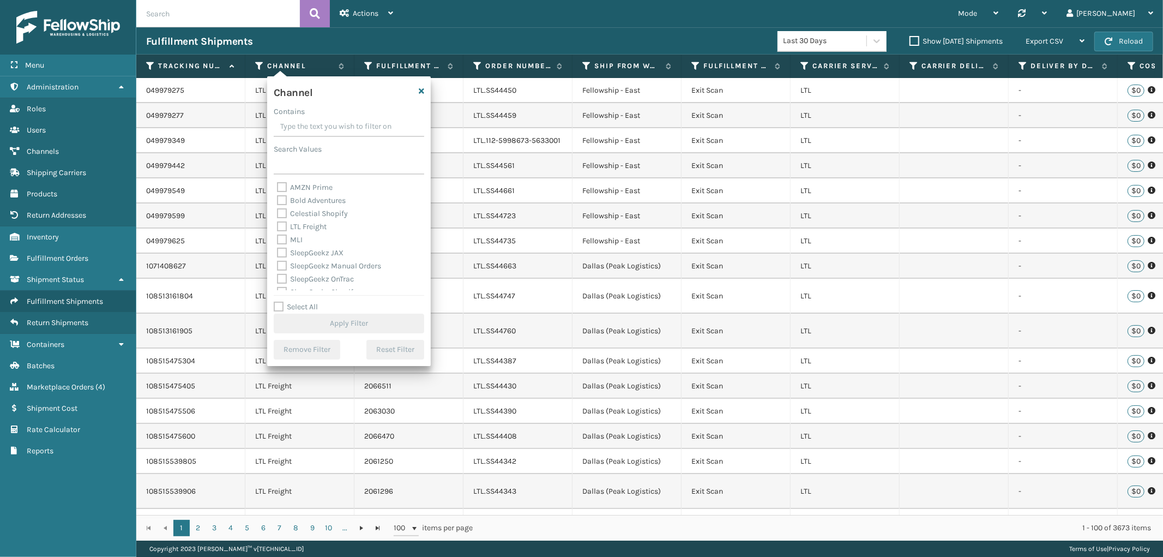
click at [281, 237] on label "MLI" at bounding box center [290, 239] width 26 height 9
click at [278, 237] on input "MLI" at bounding box center [277, 236] width 1 height 7
checkbox input "true"
click at [348, 320] on button "Apply Filter" at bounding box center [349, 324] width 151 height 20
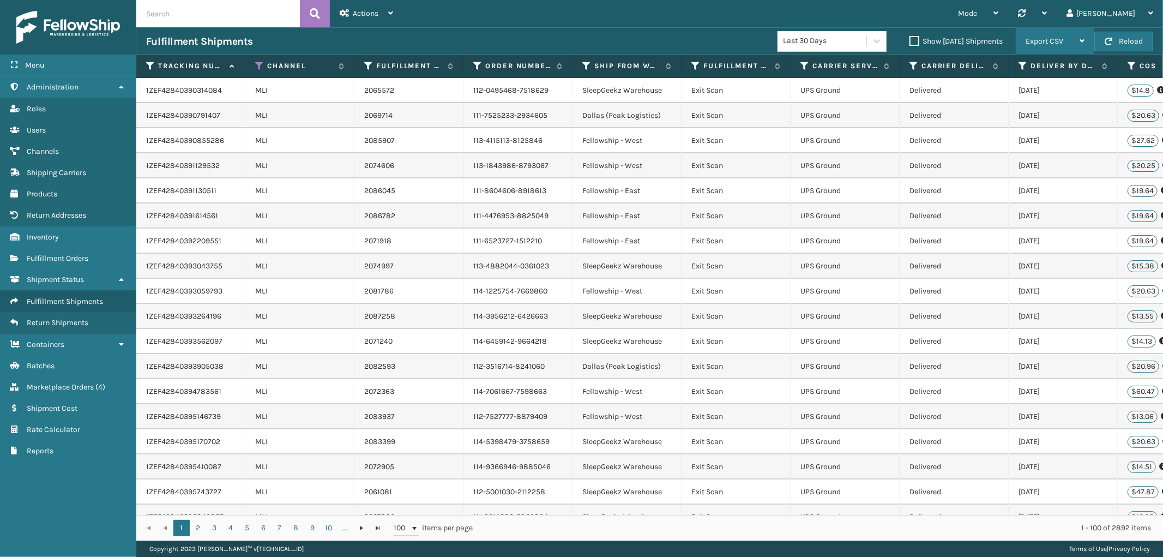
click at [1026, 44] on span "Export CSV" at bounding box center [1045, 41] width 38 height 9
click at [997, 90] on li "Export All Pages" at bounding box center [1021, 99] width 146 height 29
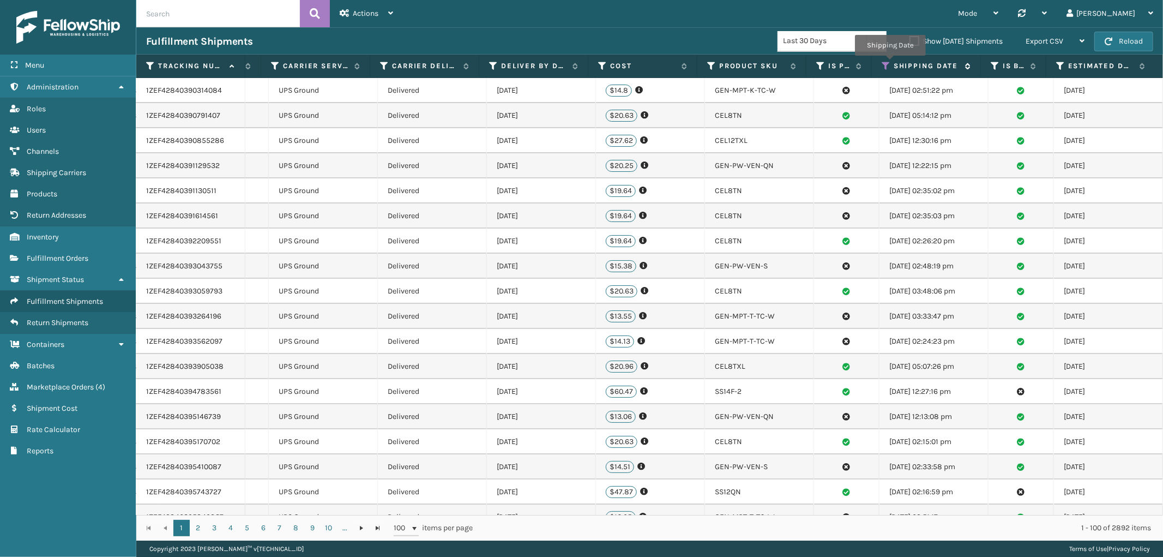
click at [890, 63] on icon at bounding box center [886, 66] width 9 height 10
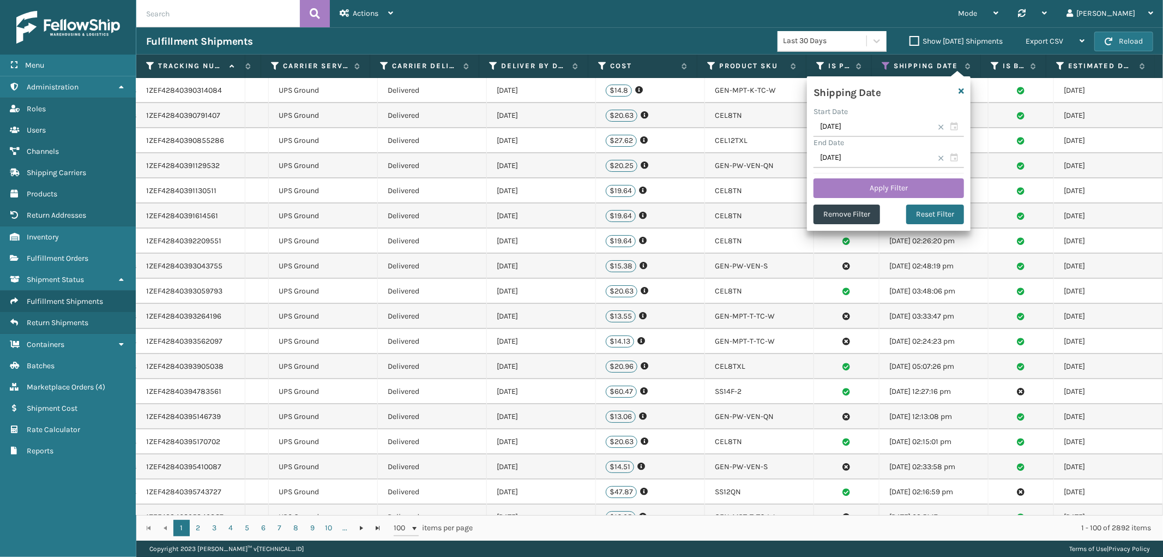
click at [208, 7] on input "text" at bounding box center [218, 13] width 164 height 27
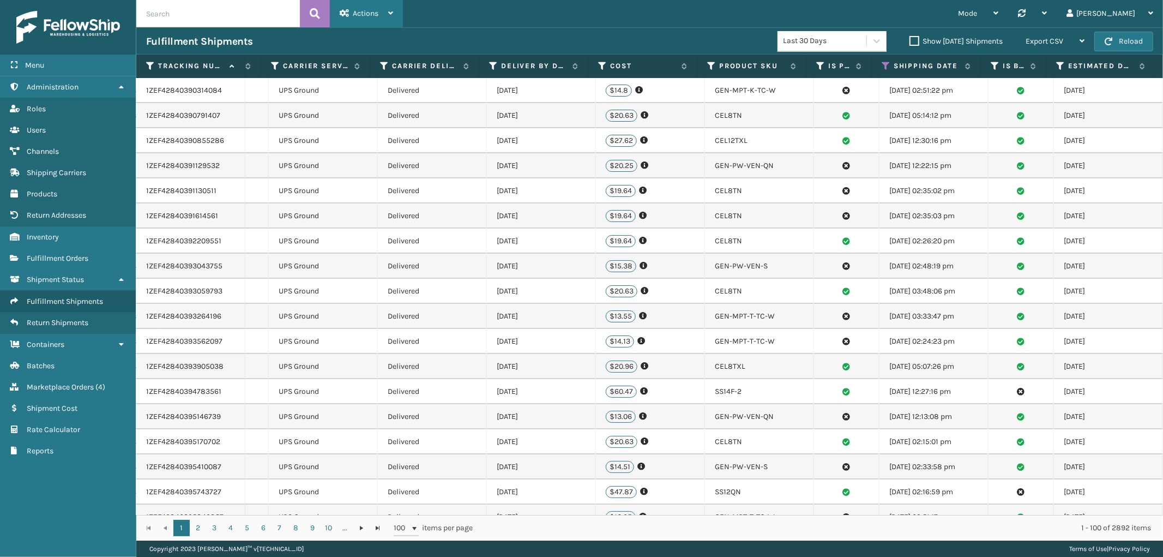
paste input "113-8264898-4035413"
type input "113-8264898-4035413"
click at [325, 11] on button at bounding box center [315, 13] width 30 height 27
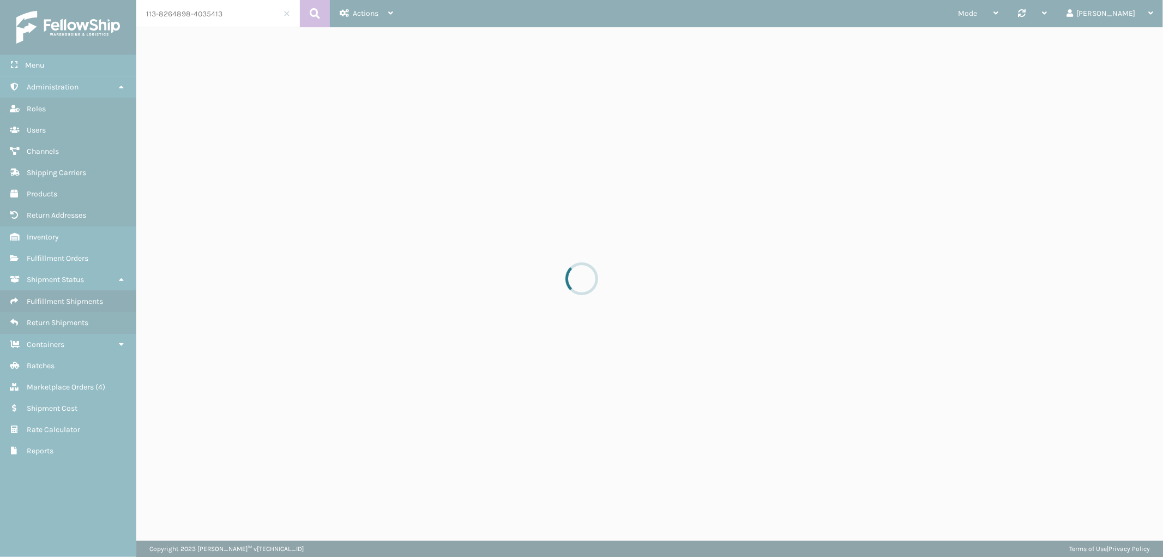
click at [387, 18] on div at bounding box center [581, 278] width 1163 height 557
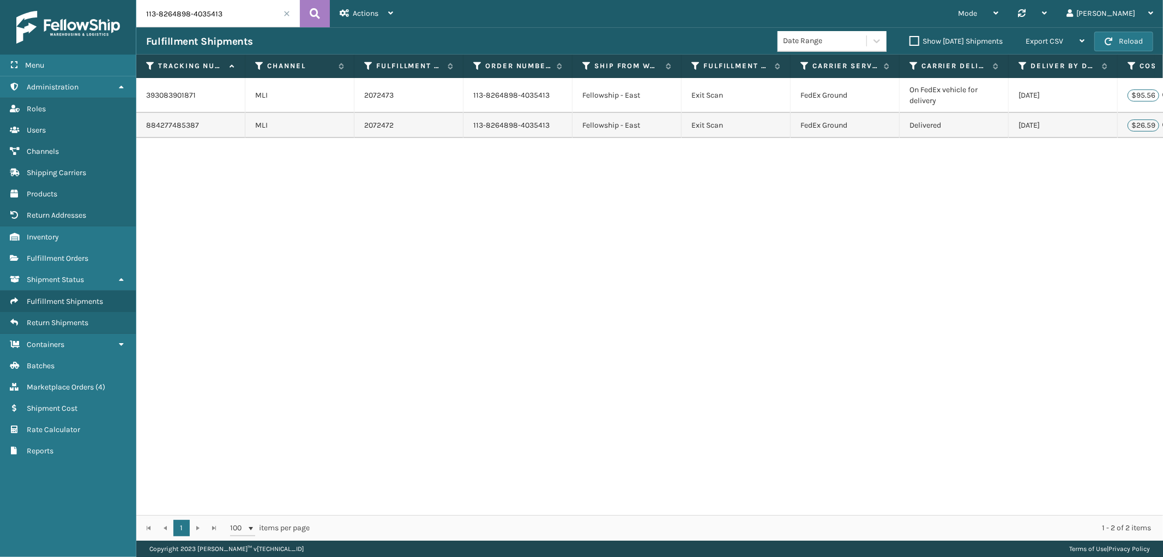
click at [161, 97] on td "393083901871" at bounding box center [190, 95] width 109 height 35
click at [374, 94] on link "2072473" at bounding box center [378, 95] width 29 height 11
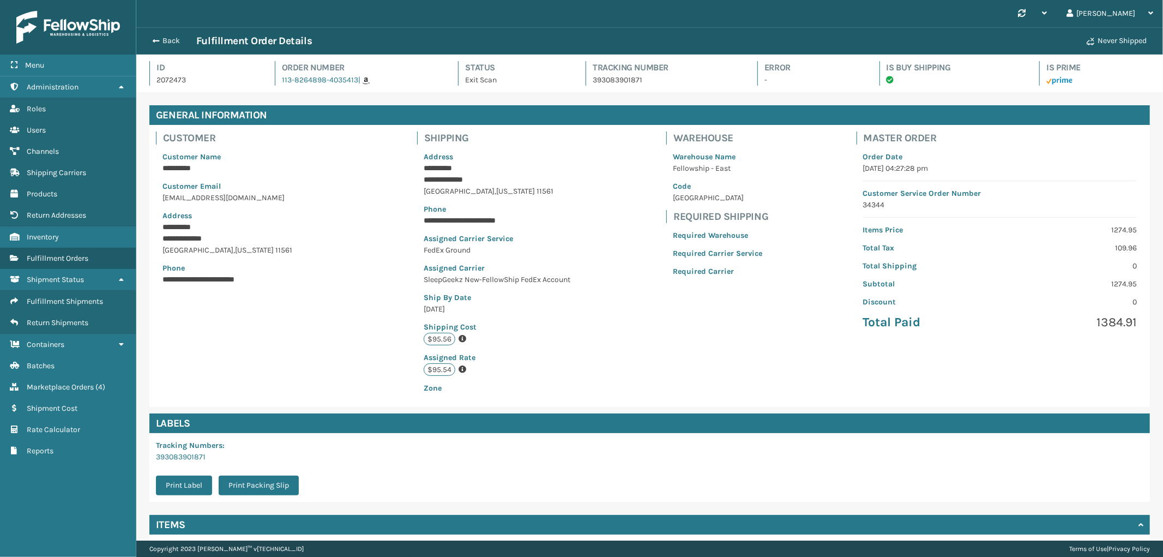
scroll to position [26, 1027]
click at [186, 458] on link "393083901871" at bounding box center [181, 456] width 50 height 9
click at [164, 43] on button "Back" at bounding box center [171, 41] width 50 height 10
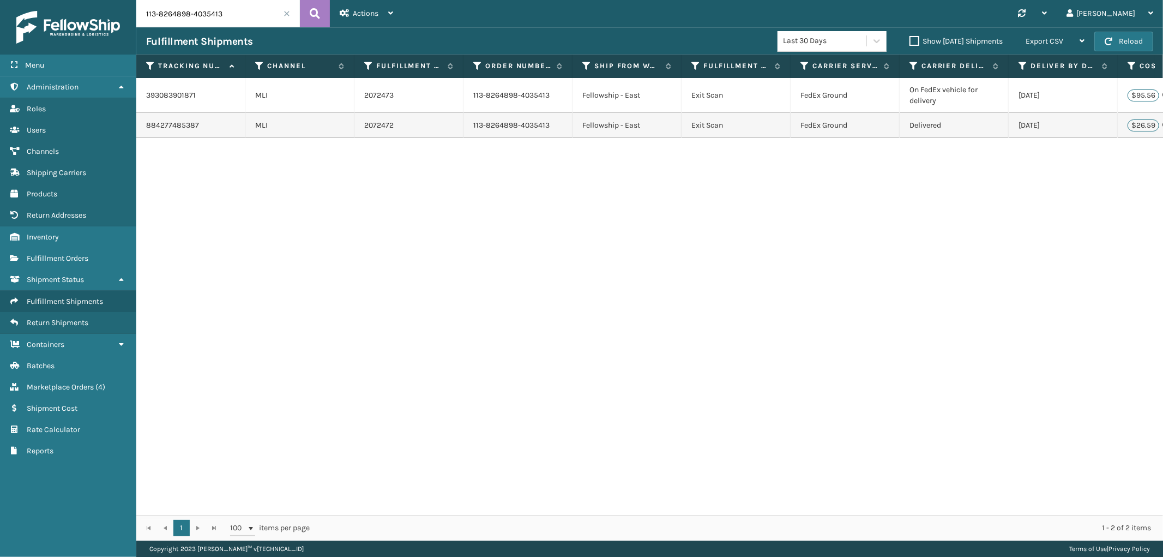
click at [177, 12] on input "113-8264898-4035413" at bounding box center [218, 13] width 164 height 27
paste input "4-1630427-6171415"
type input "114-1630427-6171415"
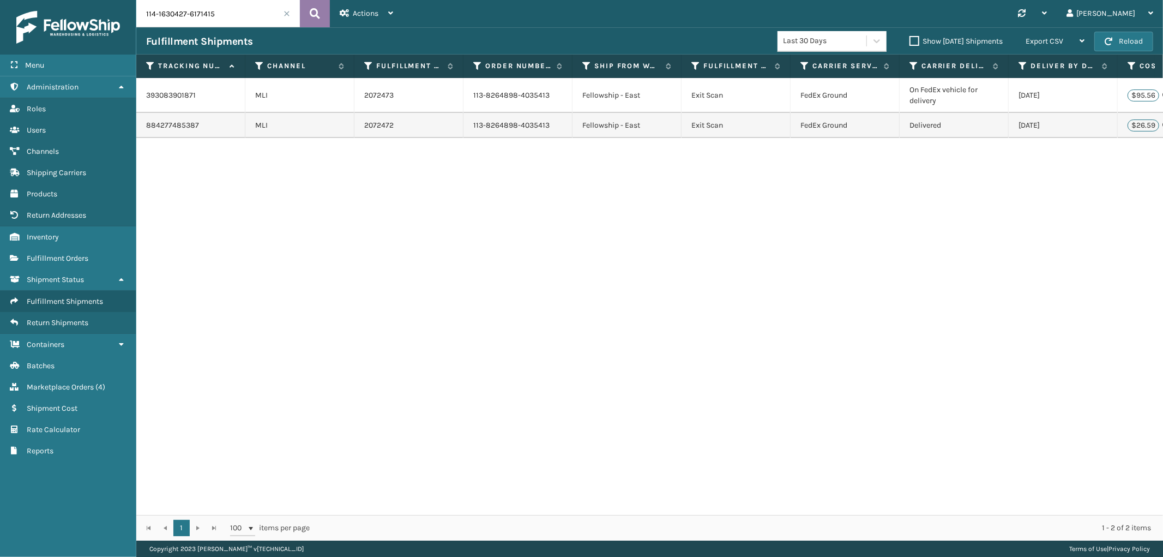
click at [311, 14] on icon at bounding box center [315, 13] width 10 height 16
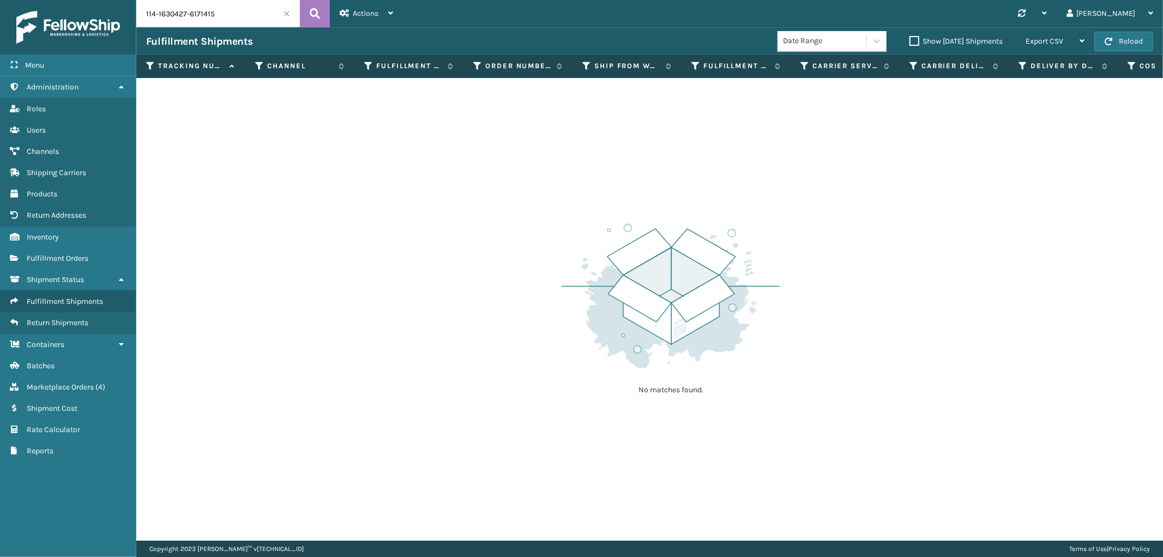
click at [286, 15] on span at bounding box center [287, 13] width 7 height 7
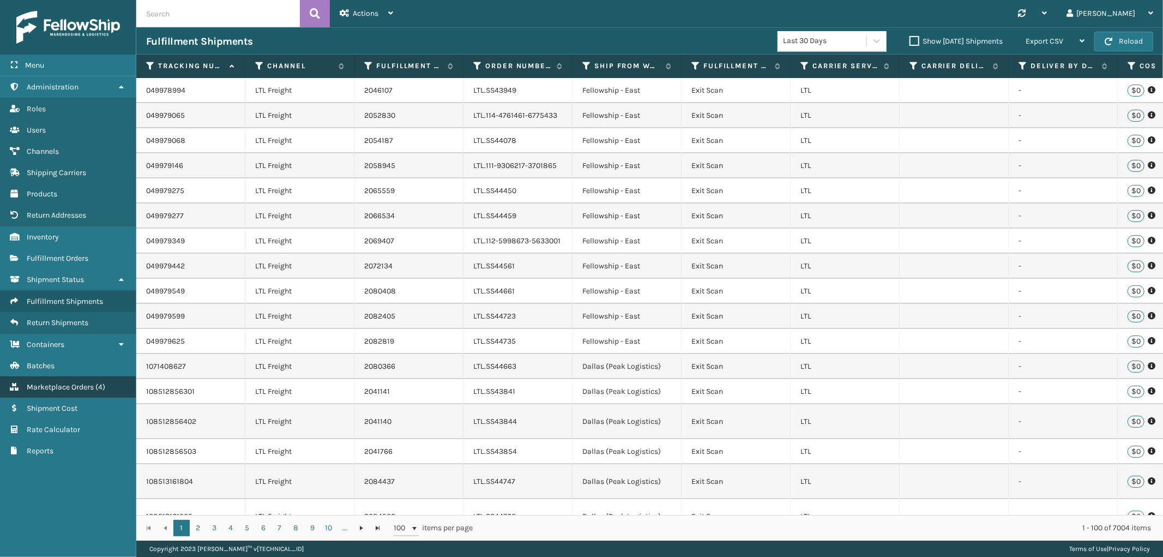
click at [68, 382] on span "Marketplace Orders" at bounding box center [60, 386] width 67 height 9
